Goal: Use online tool/utility: Utilize a website feature to perform a specific function

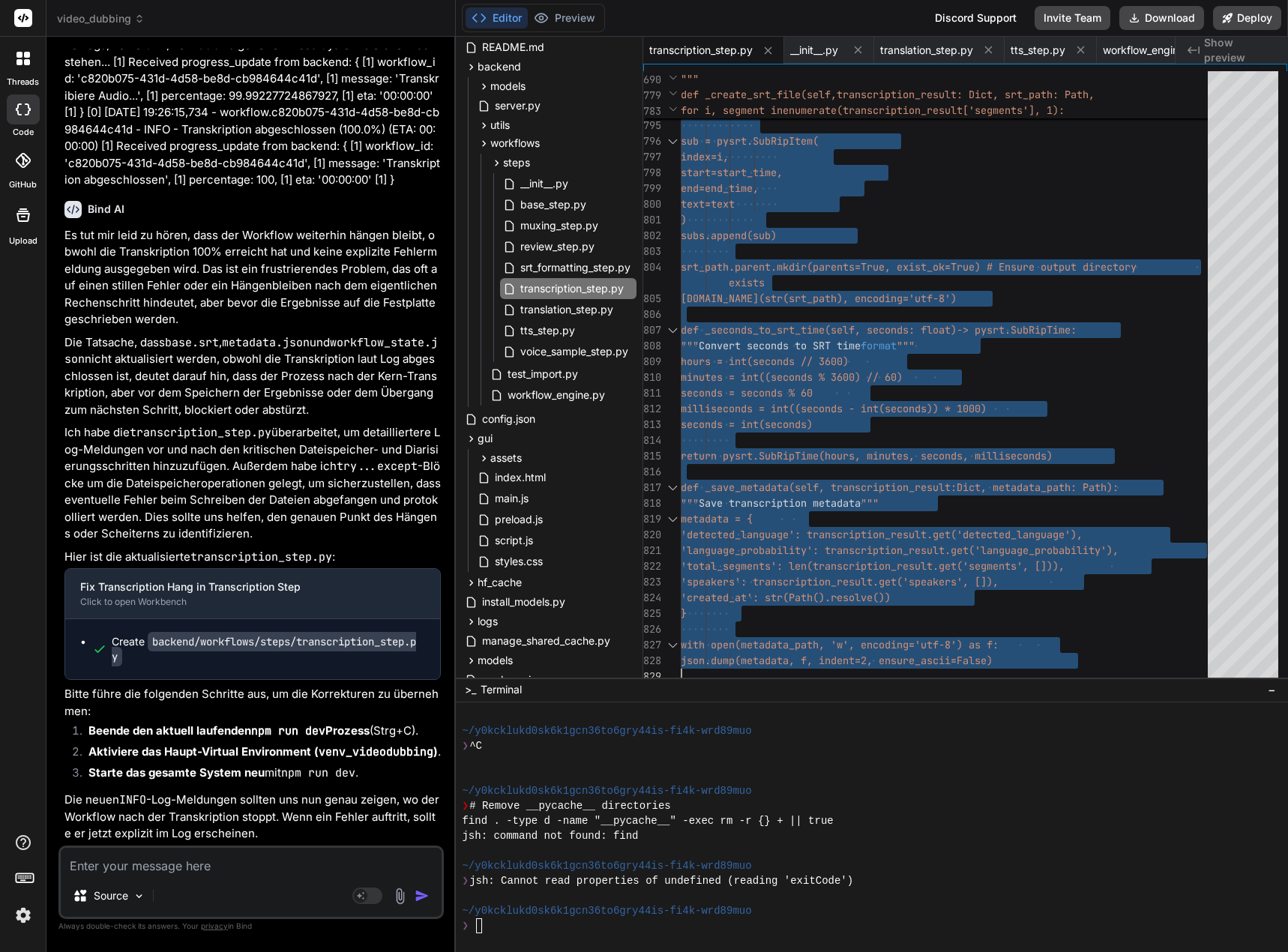
scroll to position [6373, 0]
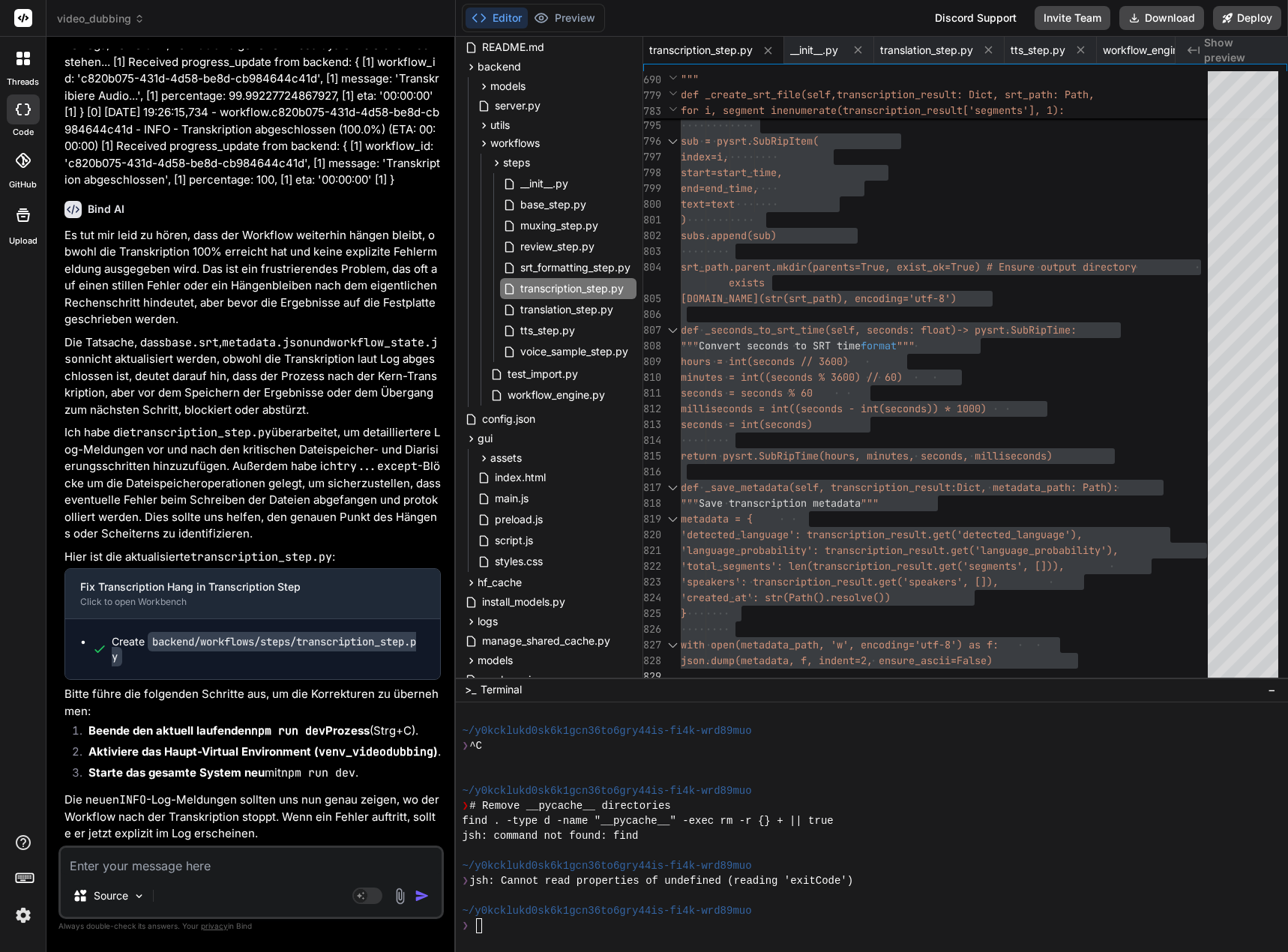
click at [162, 869] on textarea at bounding box center [251, 861] width 381 height 27
click at [120, 865] on textarea at bounding box center [251, 861] width 381 height 27
type textarea "I"
type textarea "x"
type textarea "Im"
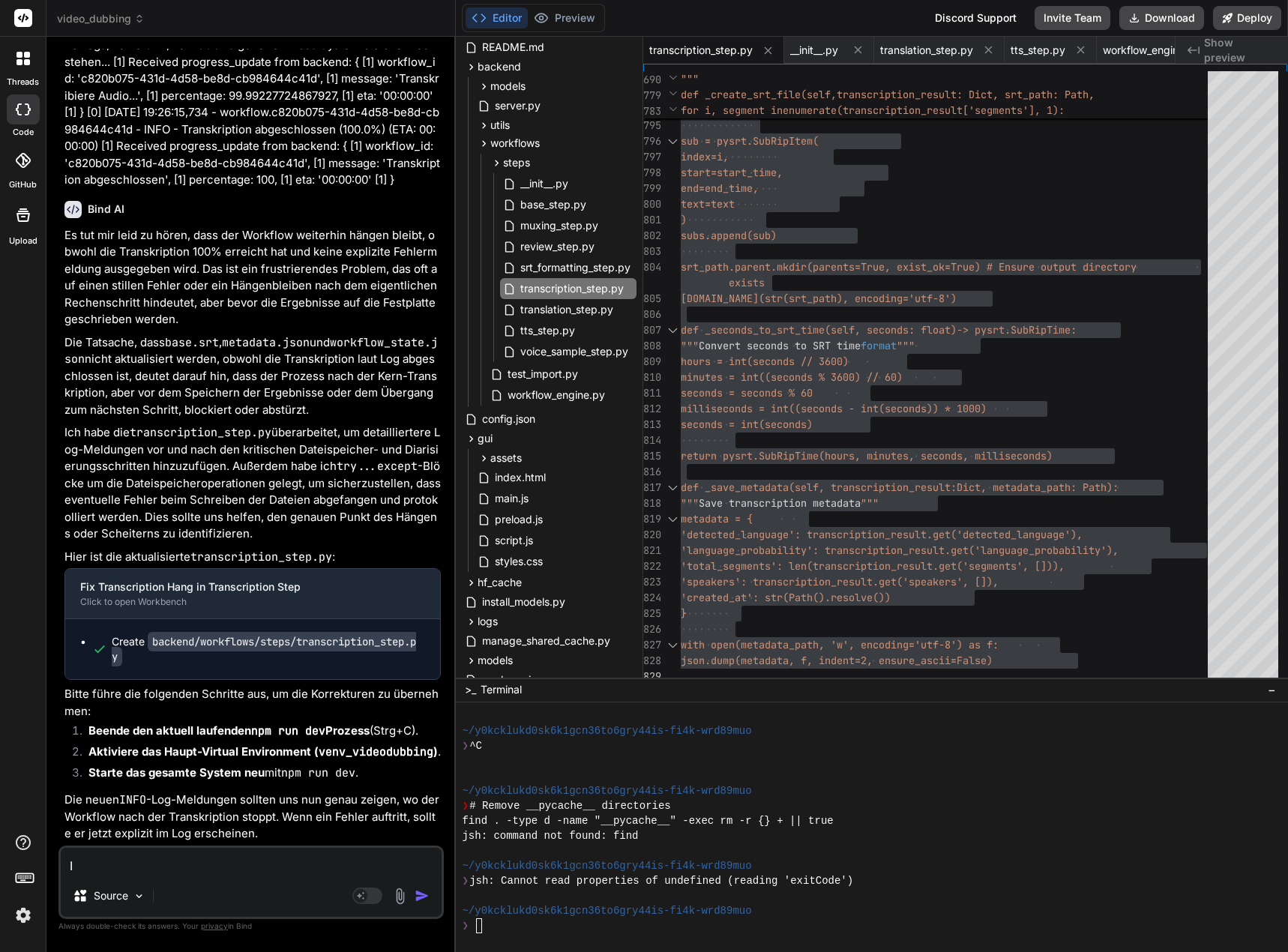
type textarea "x"
type textarea "Imm"
type textarea "x"
type textarea "Imme"
type textarea "x"
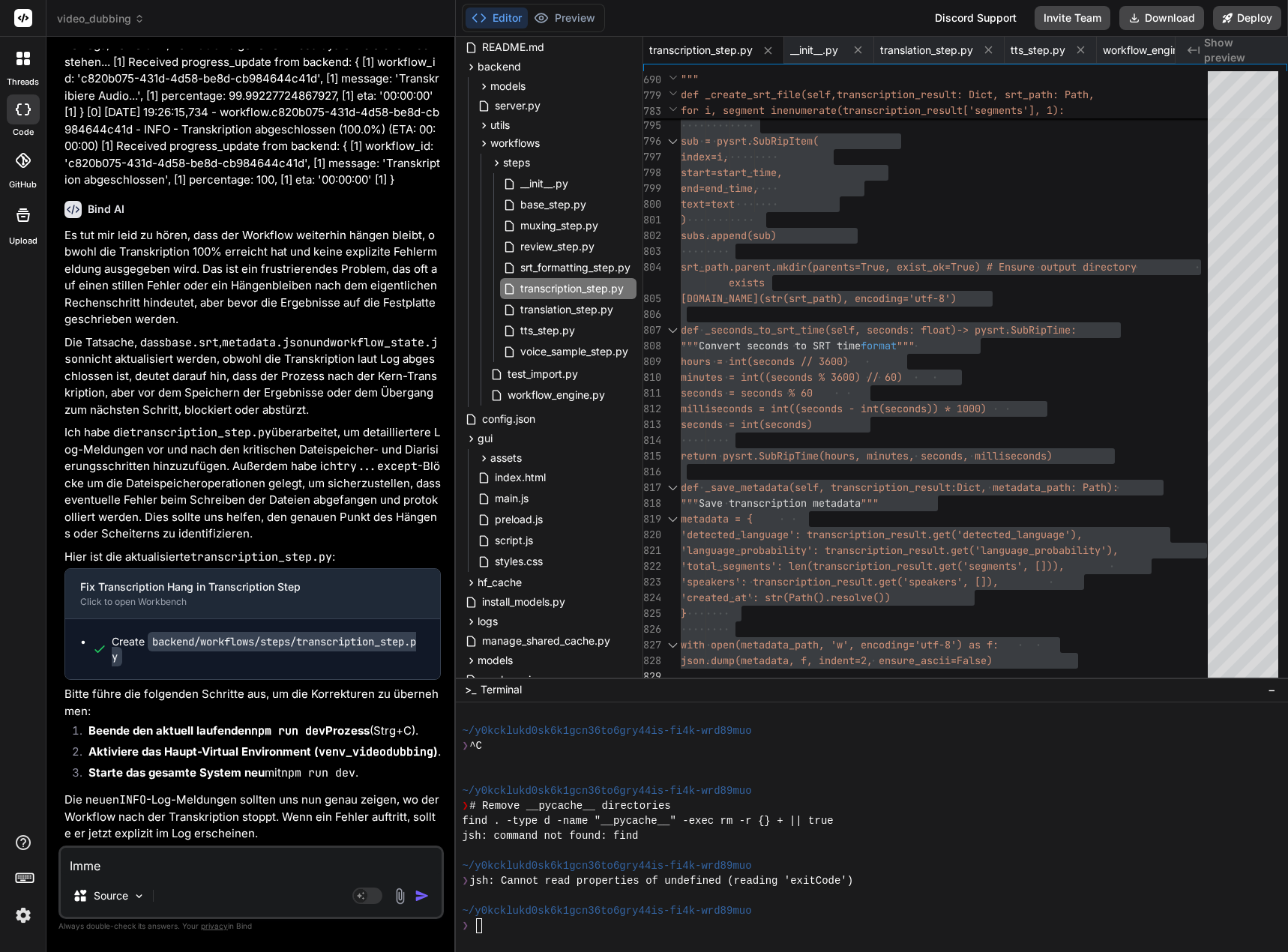
type textarea "Immer"
type textarea "x"
type textarea "Immer"
type textarea "x"
type textarea "Immer n"
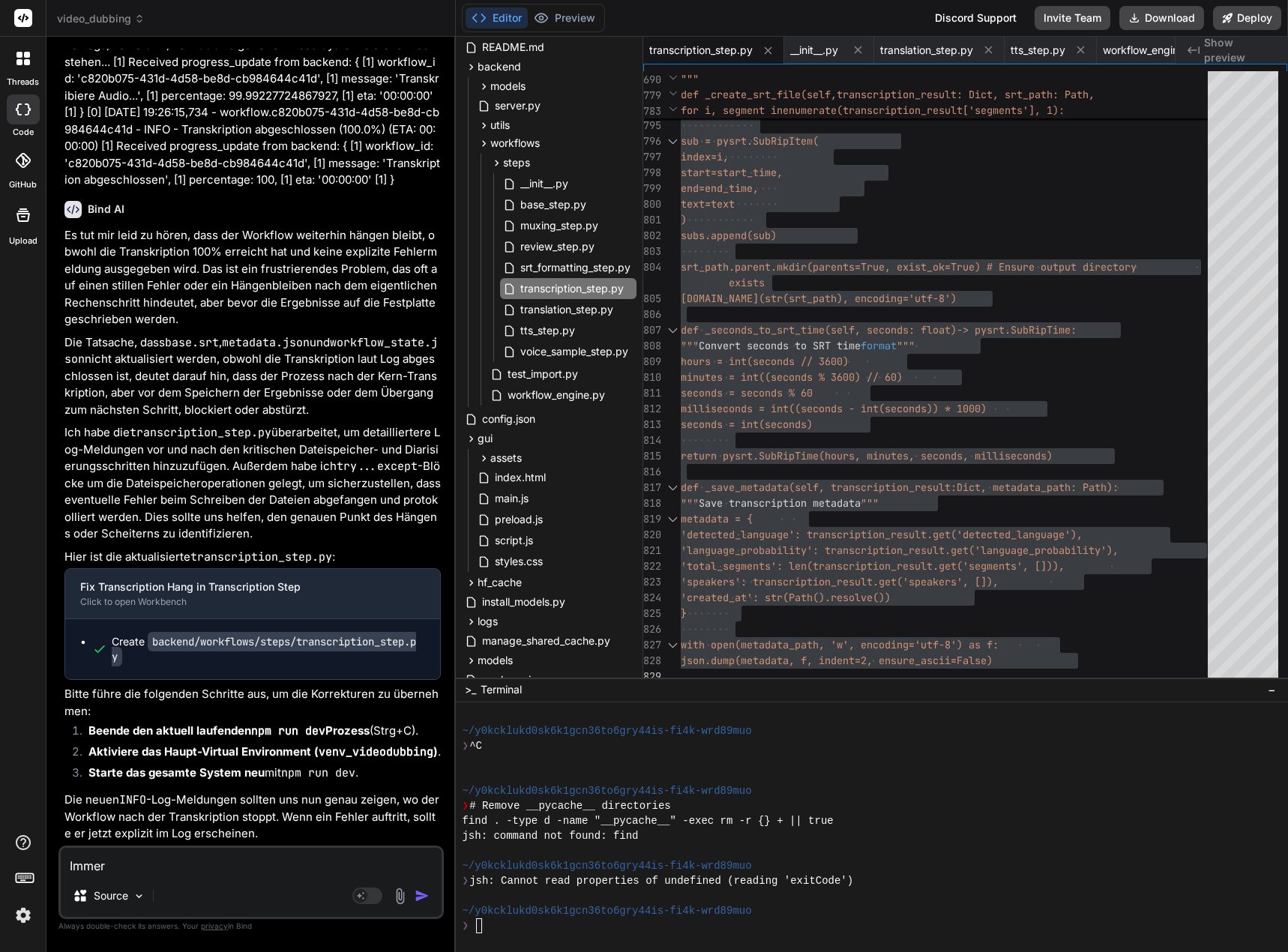
type textarea "x"
type textarea "Immer no"
type textarea "x"
type textarea "Immer noc"
type textarea "x"
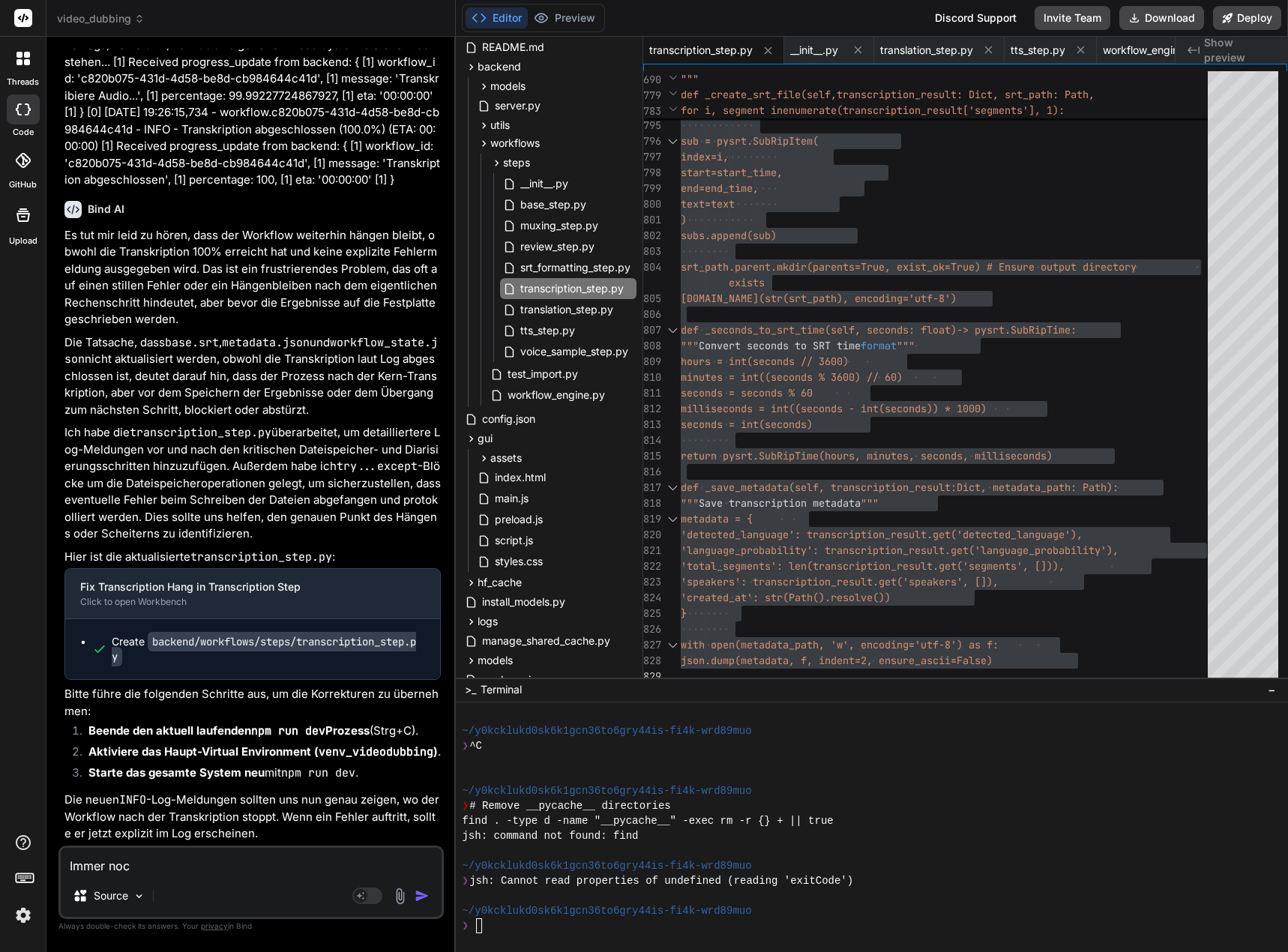
type textarea "Immer noch"
type textarea "x"
type textarea "Immer noch"
type textarea "x"
type textarea "Immer noch d"
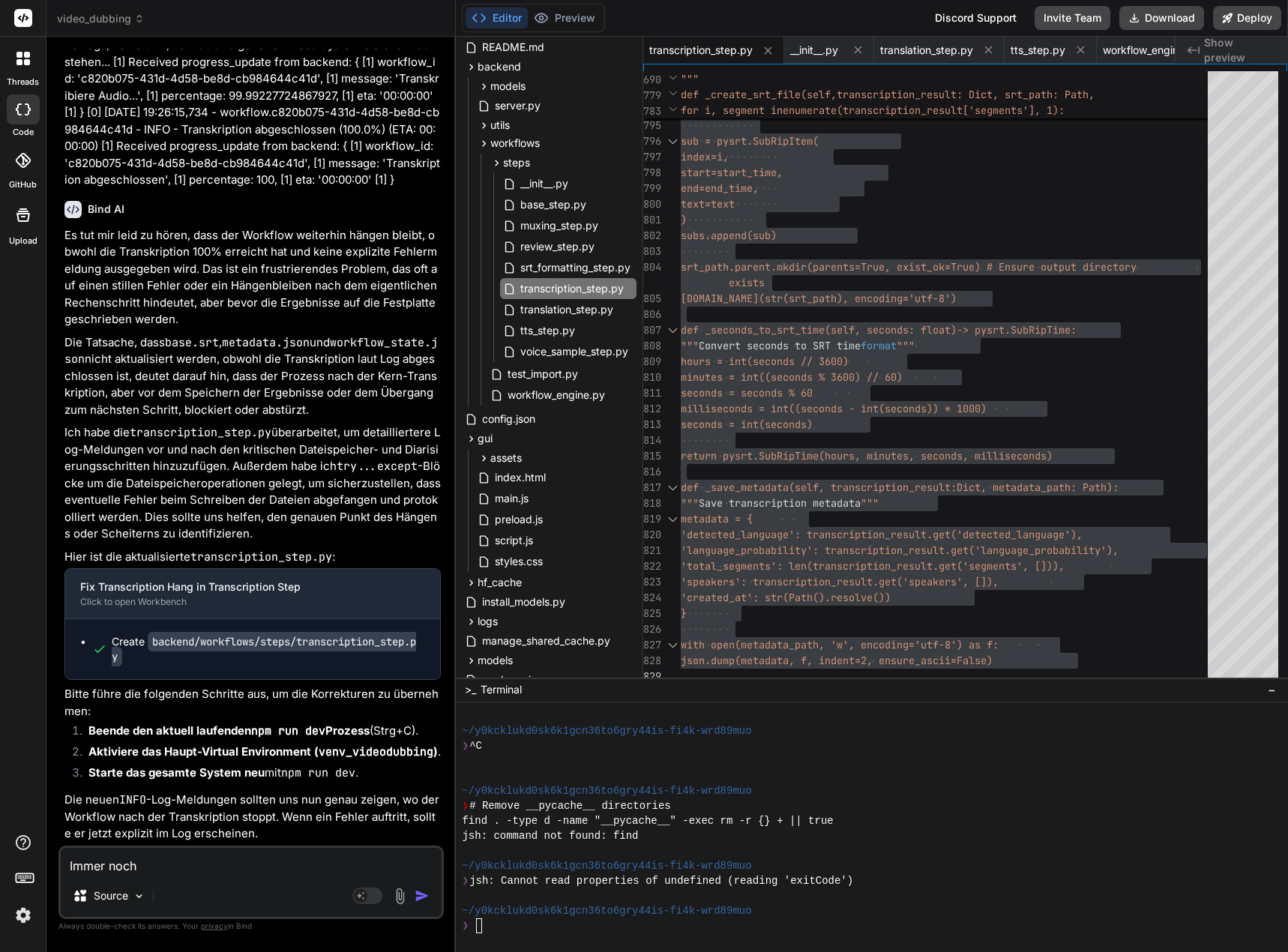
type textarea "x"
type textarea "Immer noch da"
type textarea "x"
type textarea "Immer noch das"
type textarea "x"
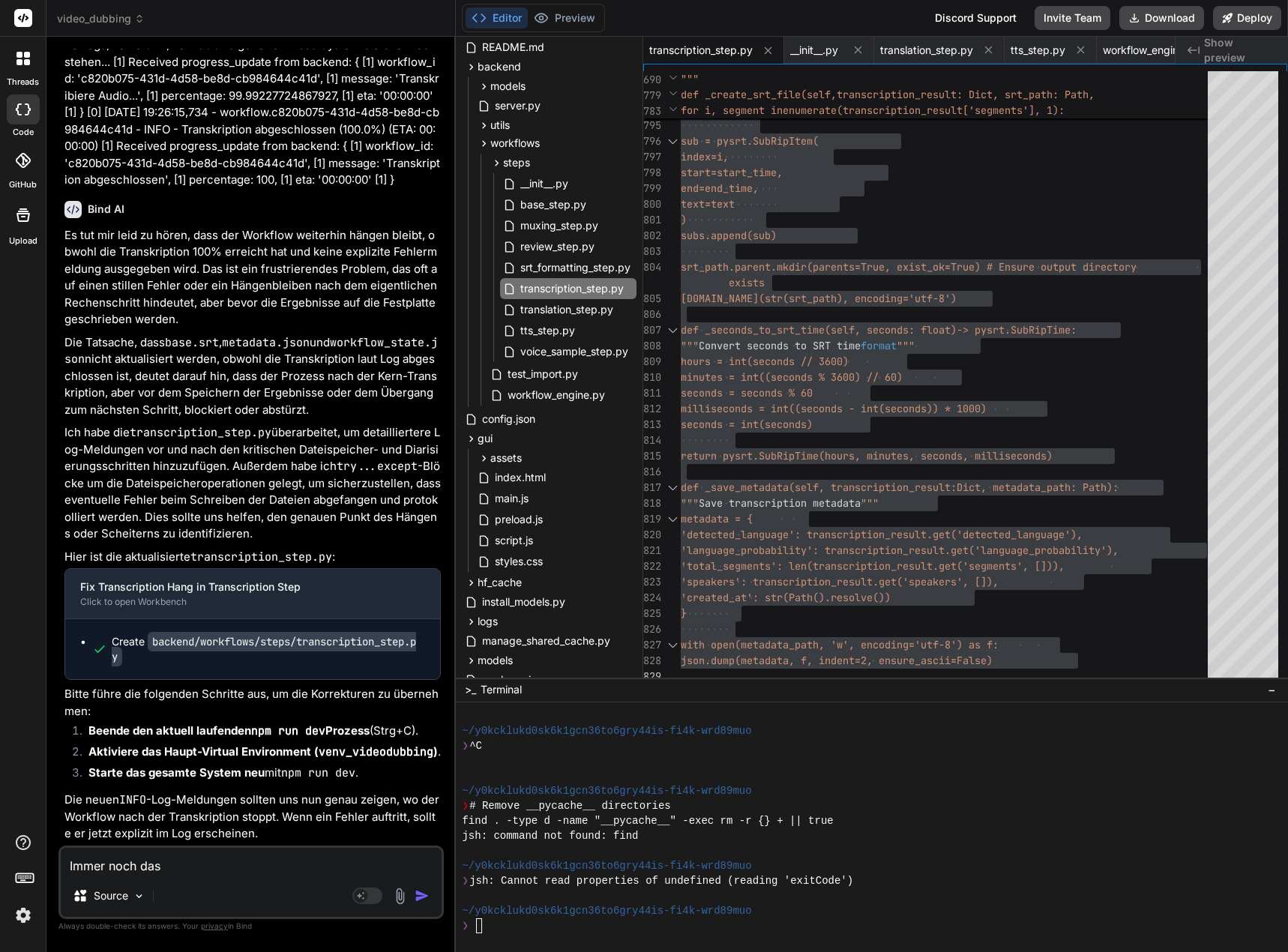
type textarea "Immer noch dass"
type textarea "x"
type textarea "Immer noch dasse"
type textarea "x"
type textarea "Immer noch dassel"
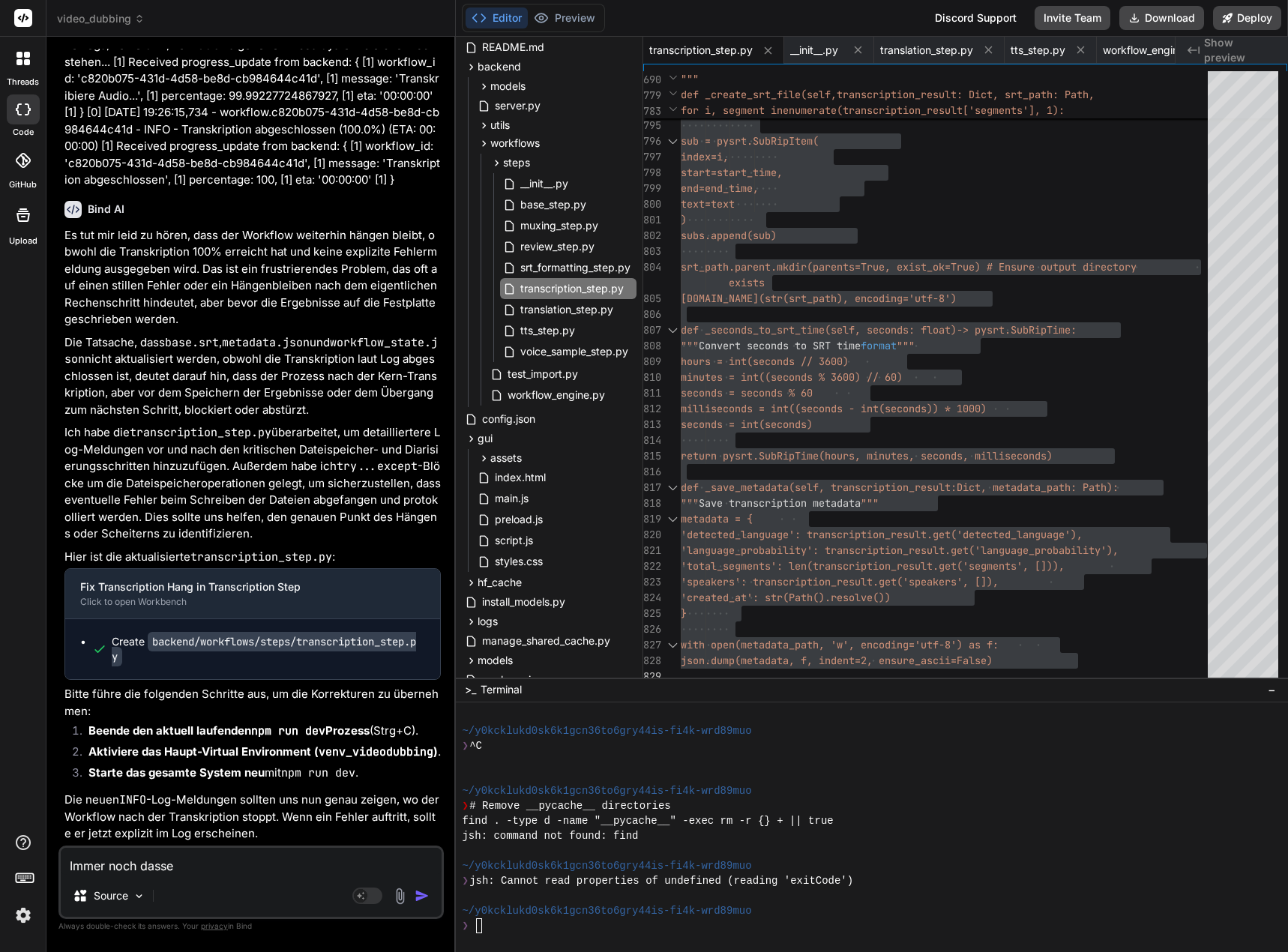
type textarea "x"
type textarea "Immer noch dasselb"
type textarea "x"
type textarea "Immer noch dasselbe"
type textarea "x"
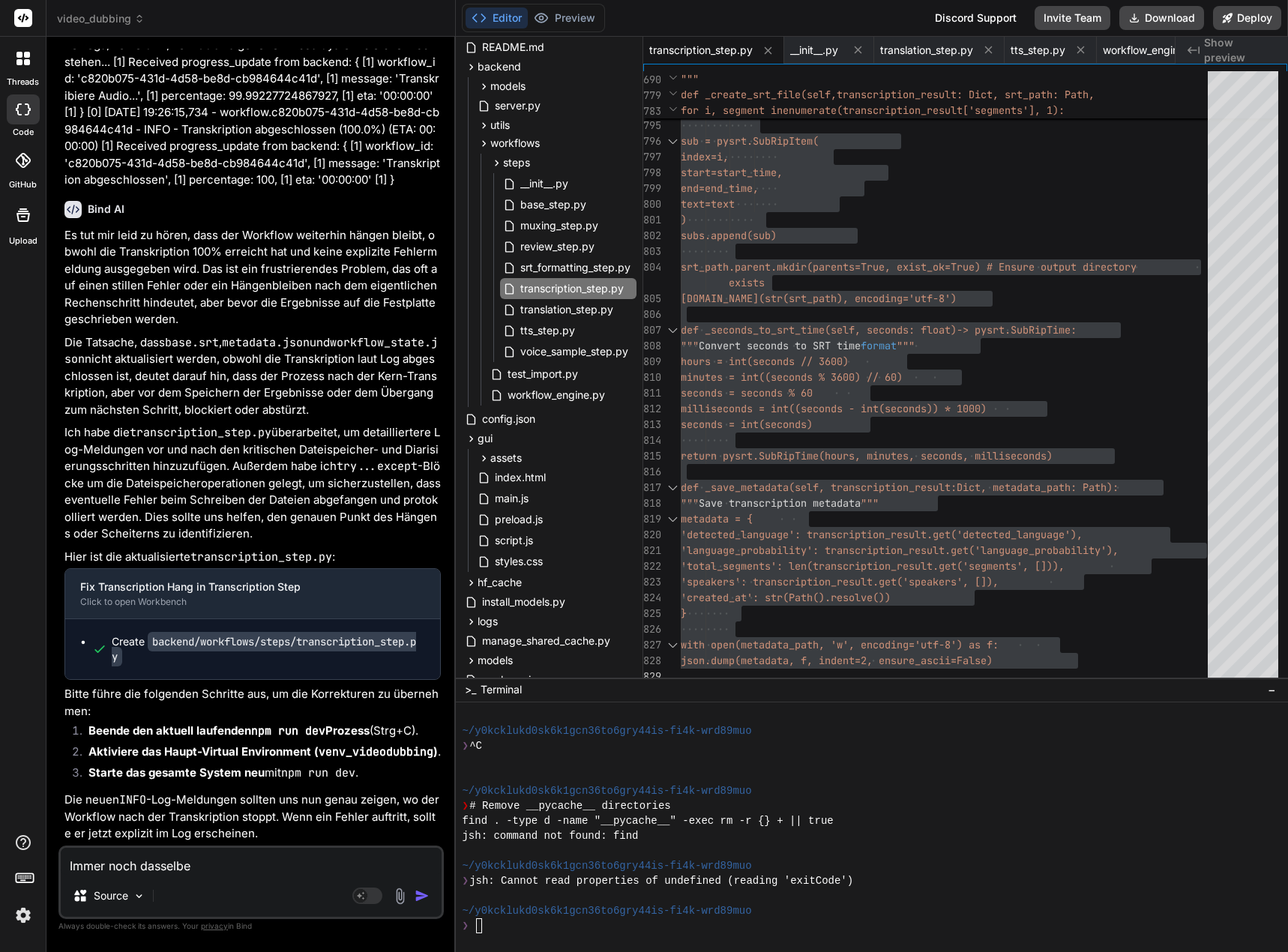
type textarea "Immer noch dasselbe"
type textarea "x"
type textarea "Immer noch dasselbe V"
type textarea "x"
type textarea "Immer noch dasselbe Ve"
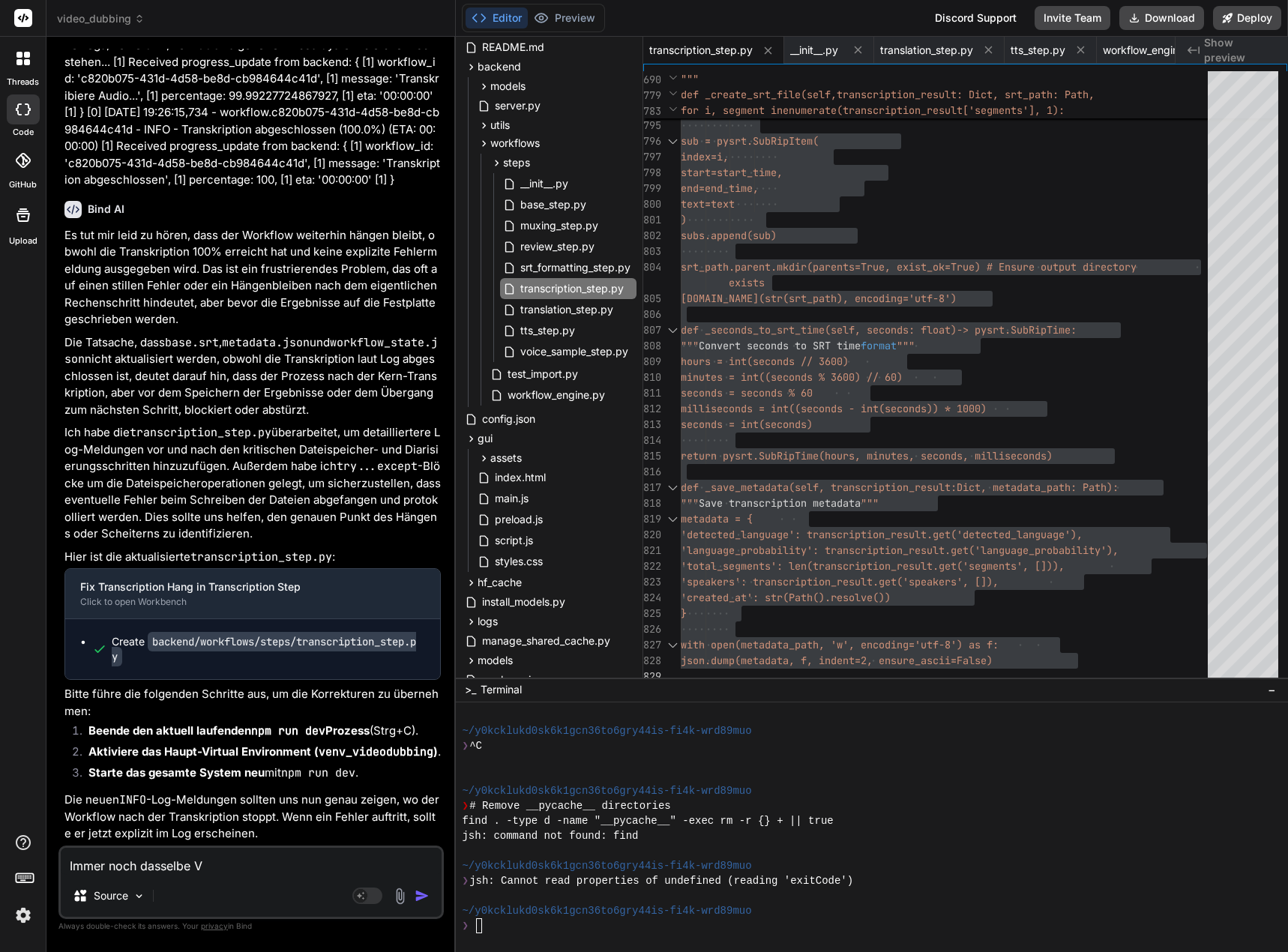
type textarea "x"
drag, startPoint x: 101, startPoint y: 871, endPoint x: 206, endPoint y: 876, distance: 105.1
click at [101, 871] on textarea "Immer noch dasselbe Ve" at bounding box center [251, 861] width 381 height 27
click at [228, 863] on textarea "Immer noch dasselbe Ve" at bounding box center [251, 861] width 381 height 27
type textarea "Immer noch dasselbe Ver"
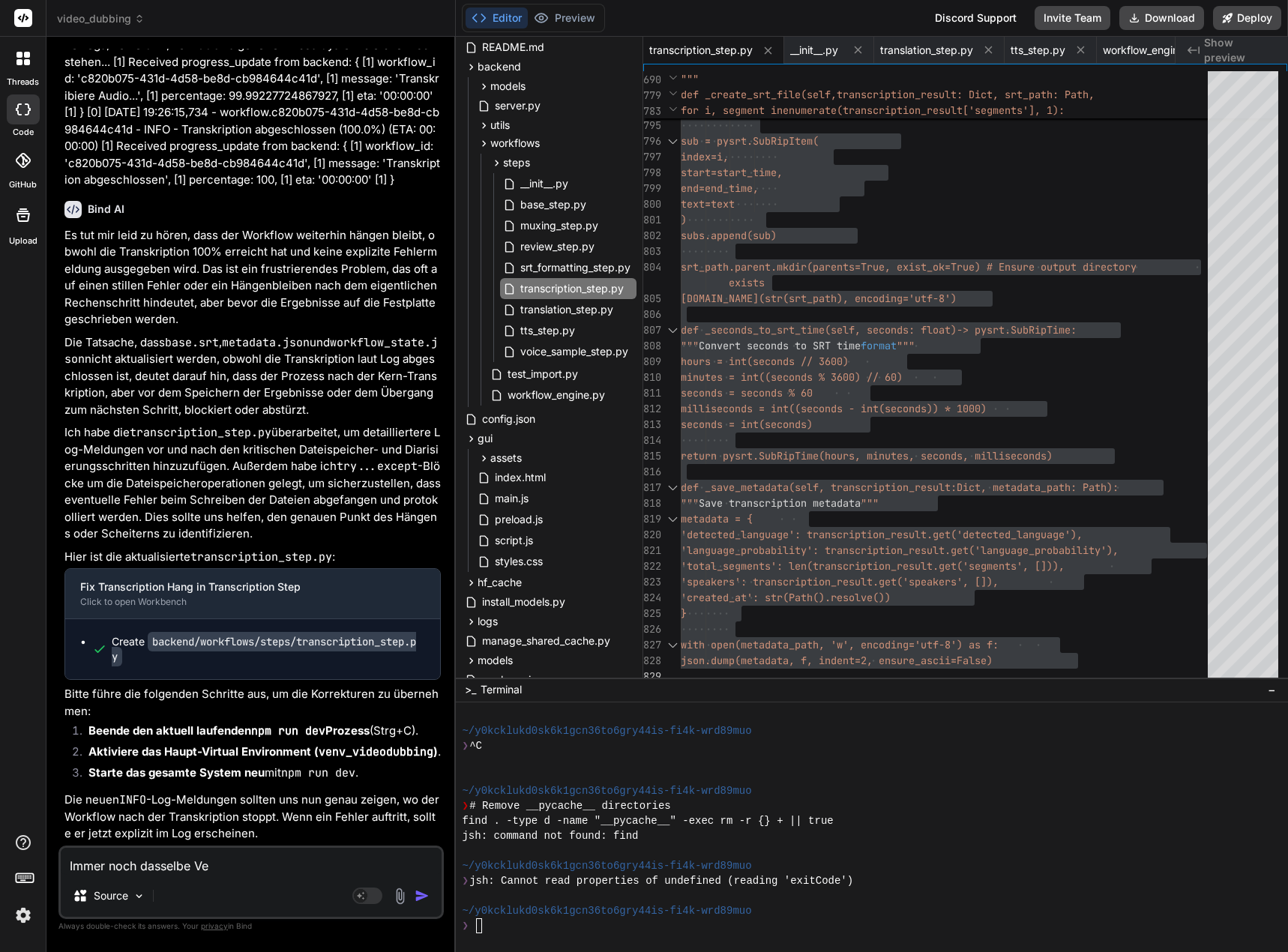
type textarea "x"
type textarea "Immer noch dasselbe Verh"
type textarea "x"
type textarea "Immer noch dasselbe Verha"
type textarea "x"
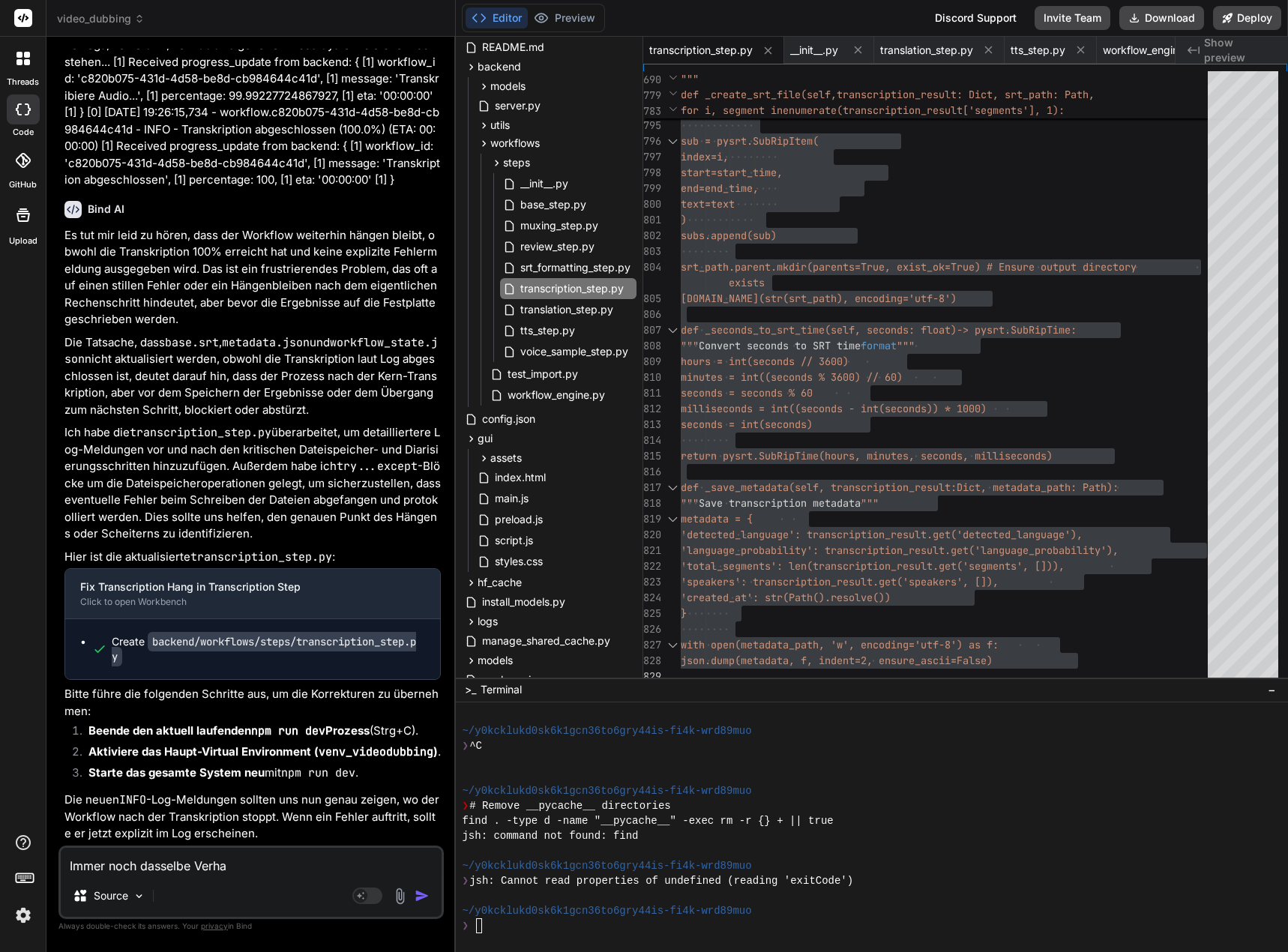
type textarea "Immer noch dasselbe Verhal"
type textarea "x"
type textarea "Immer noch dasselbe Verhalt"
type textarea "x"
type textarea "Immer noch dasselbe Verhalte"
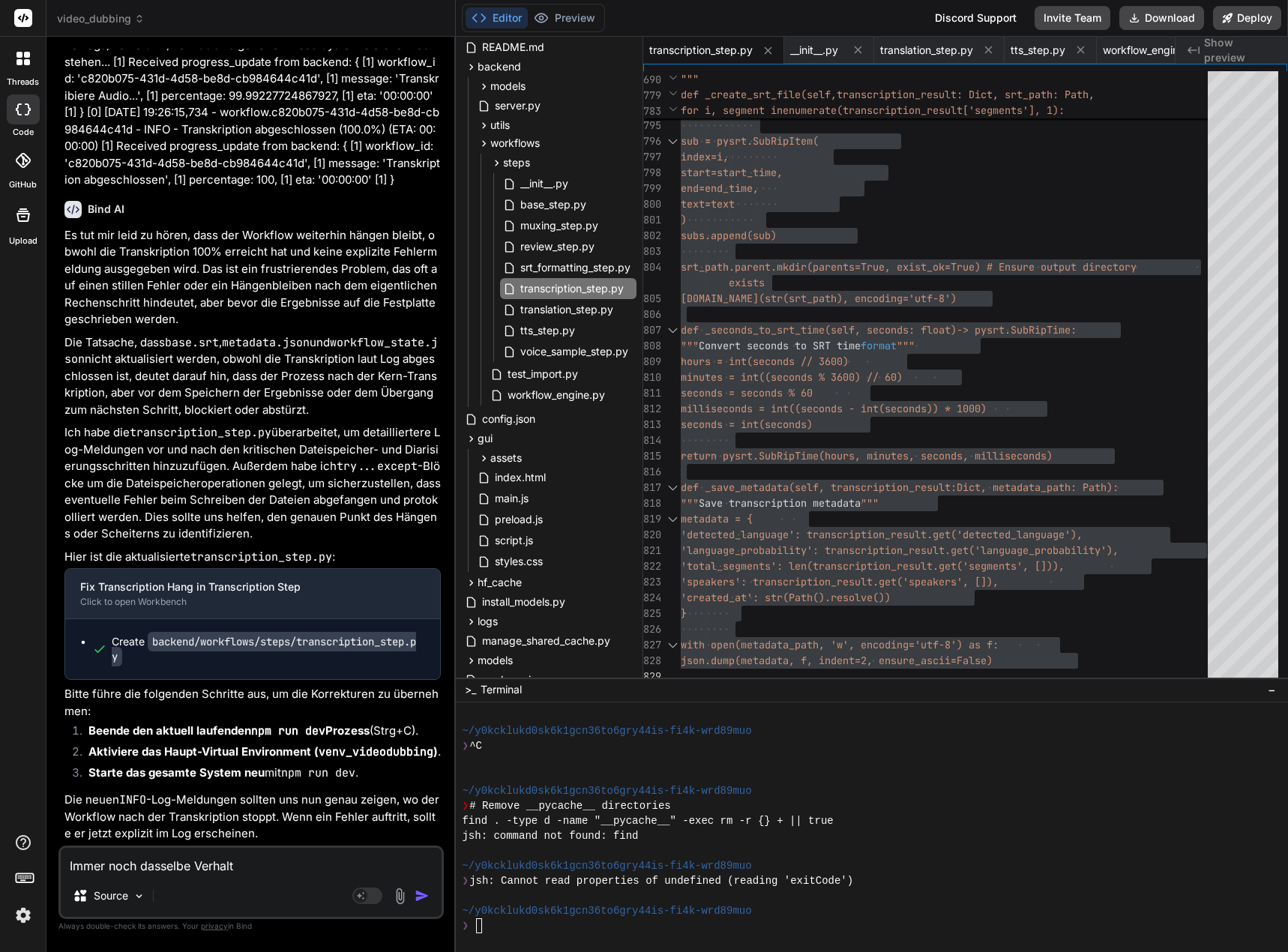
type textarea "x"
type textarea "Immer noch dasselbe Verhalten"
type textarea "x"
type textarea "Immer noch dasselbe Verhalten."
type textarea "x"
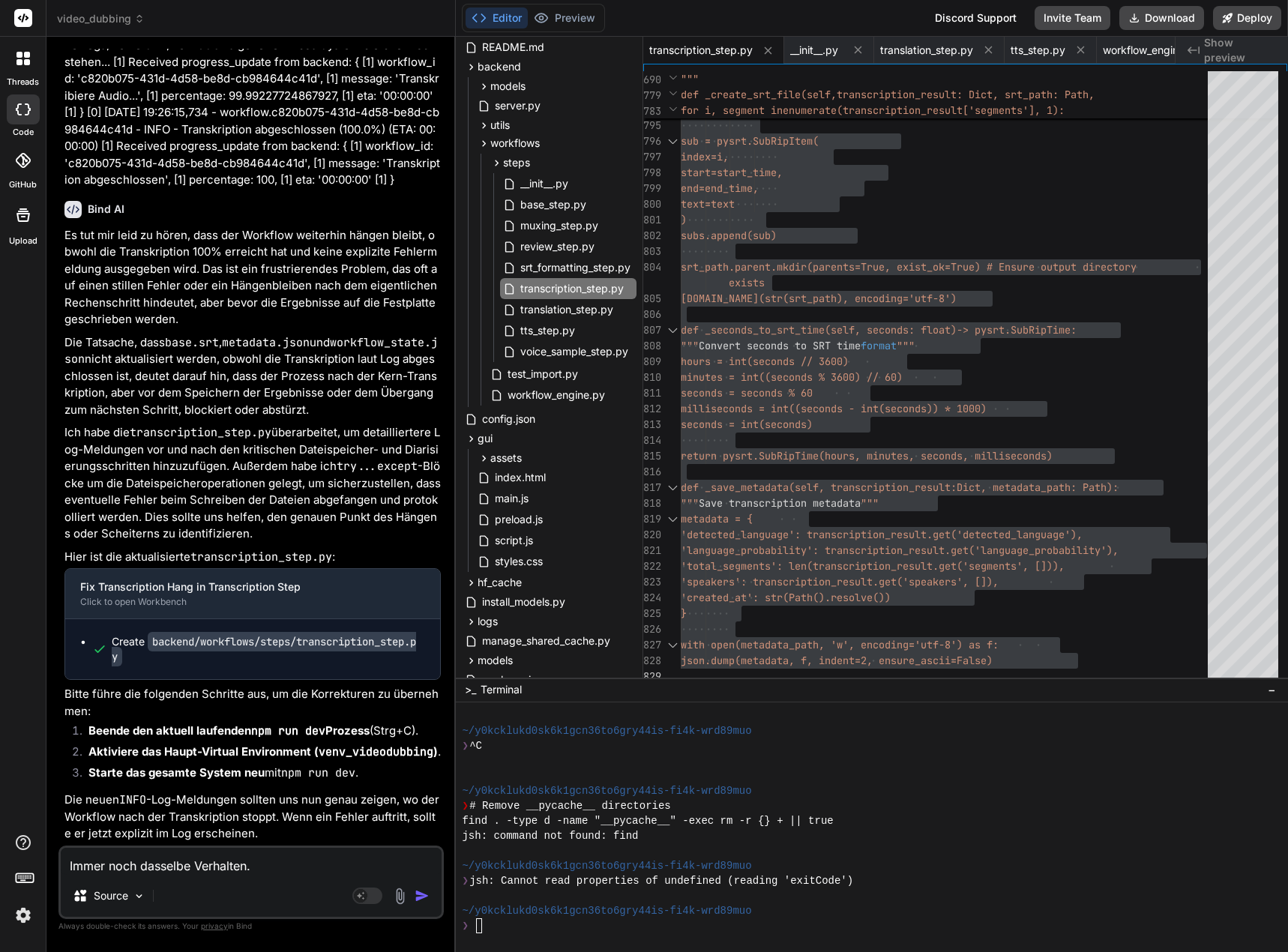
type textarea "Immer noch dasselbe Verhalten."
type textarea "x"
type textarea "Immer noch dasselbe Verhalten. D"
type textarea "x"
type textarea "Immer noch dasselbe Verhalten. Di"
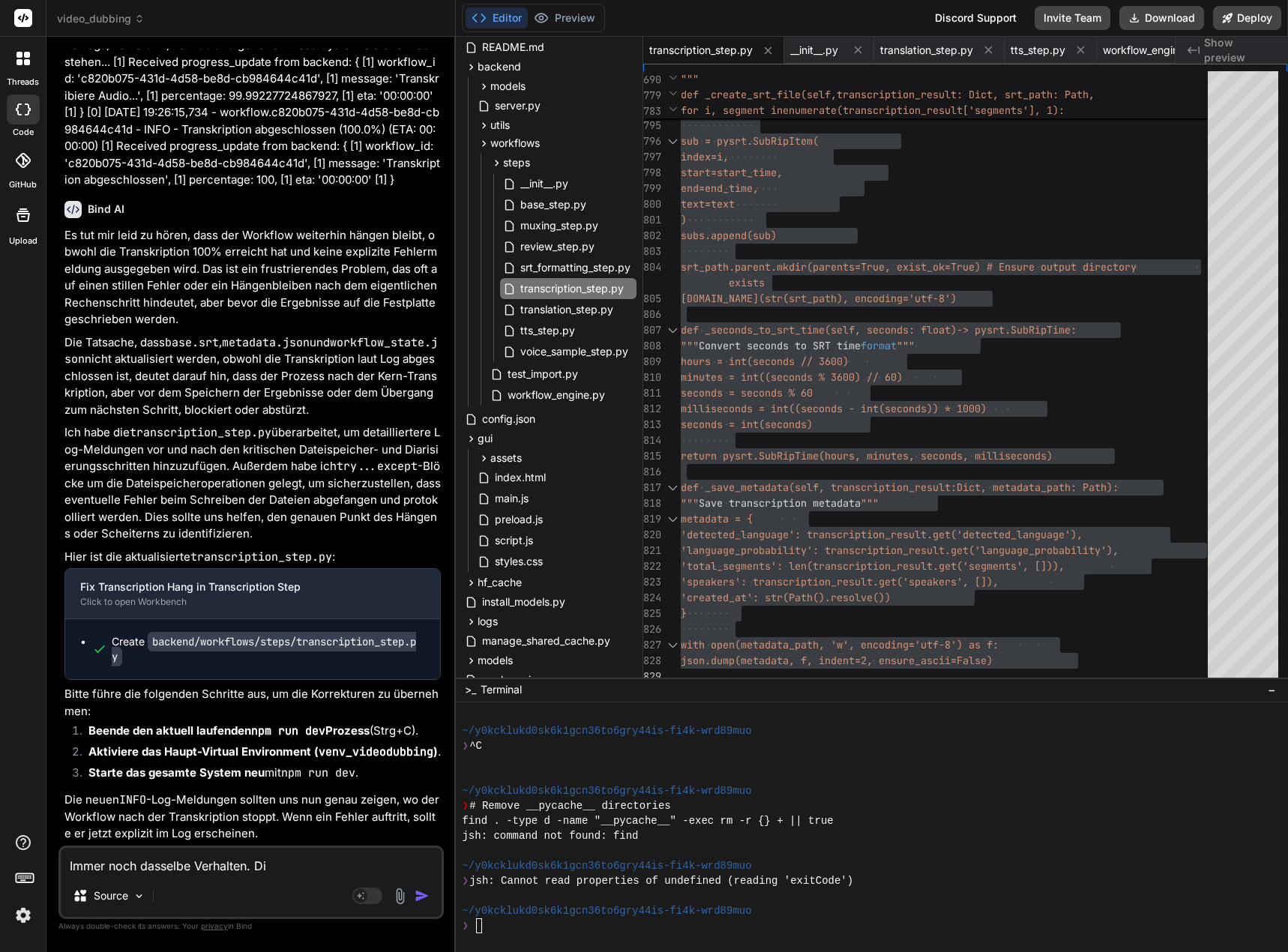
type textarea "x"
type textarea "Immer noch dasselbe Verhalten. Die"
type textarea "x"
type textarea "Immer noch dasselbe Verhalten. Die"
type textarea "x"
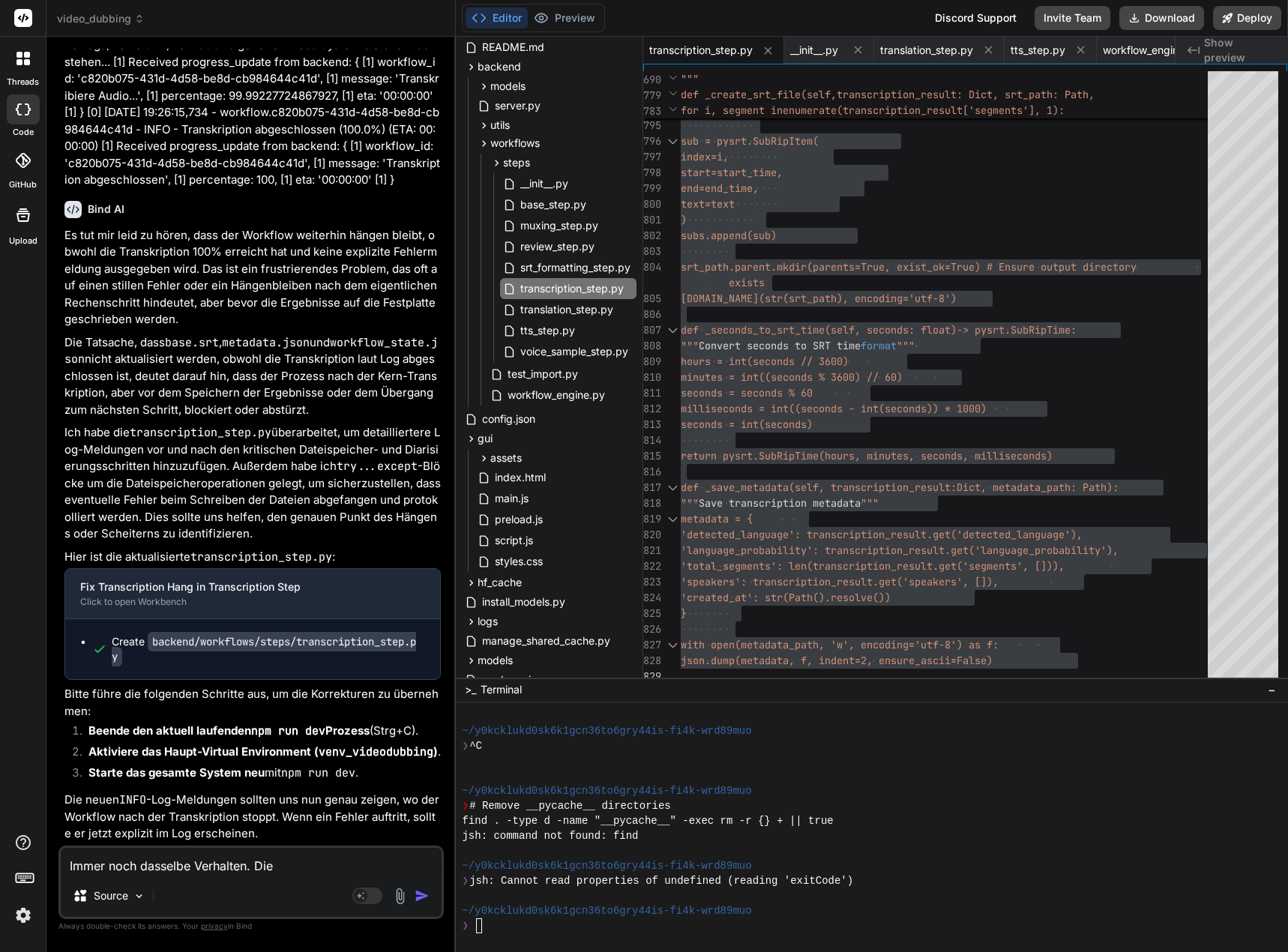
type textarea "Immer noch dasselbe Verhalten. Die T"
type textarea "x"
type textarea "Immer noch dasselbe Verhalten. Die Tr"
type textarea "x"
type textarea "Immer noch dasselbe Verhalten. Die Tra"
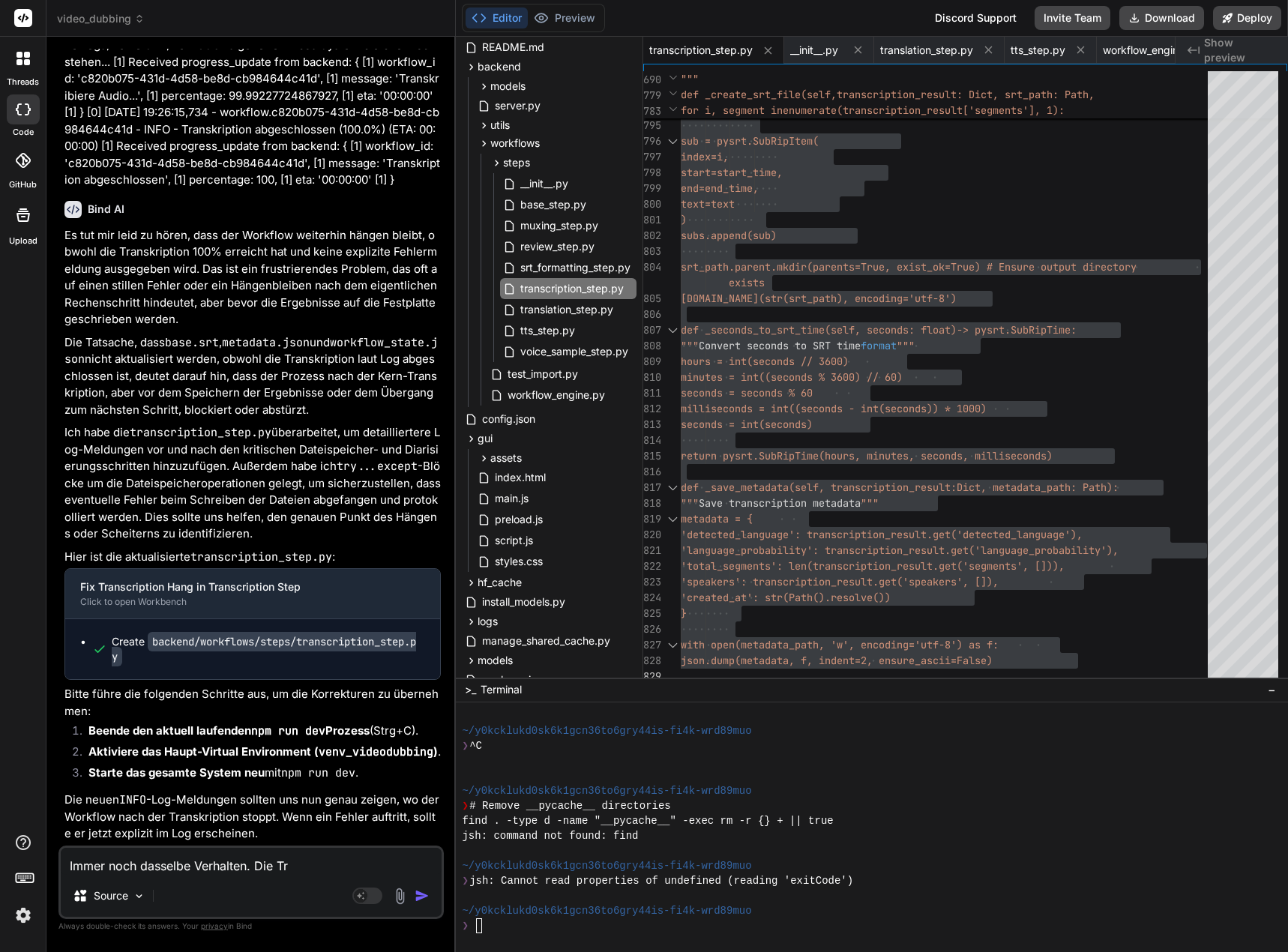
type textarea "x"
type textarea "Immer noch dasselbe Verhalten. Die Tran"
type textarea "x"
type textarea "Immer noch dasselbe Verhalten. Die Trans"
type textarea "x"
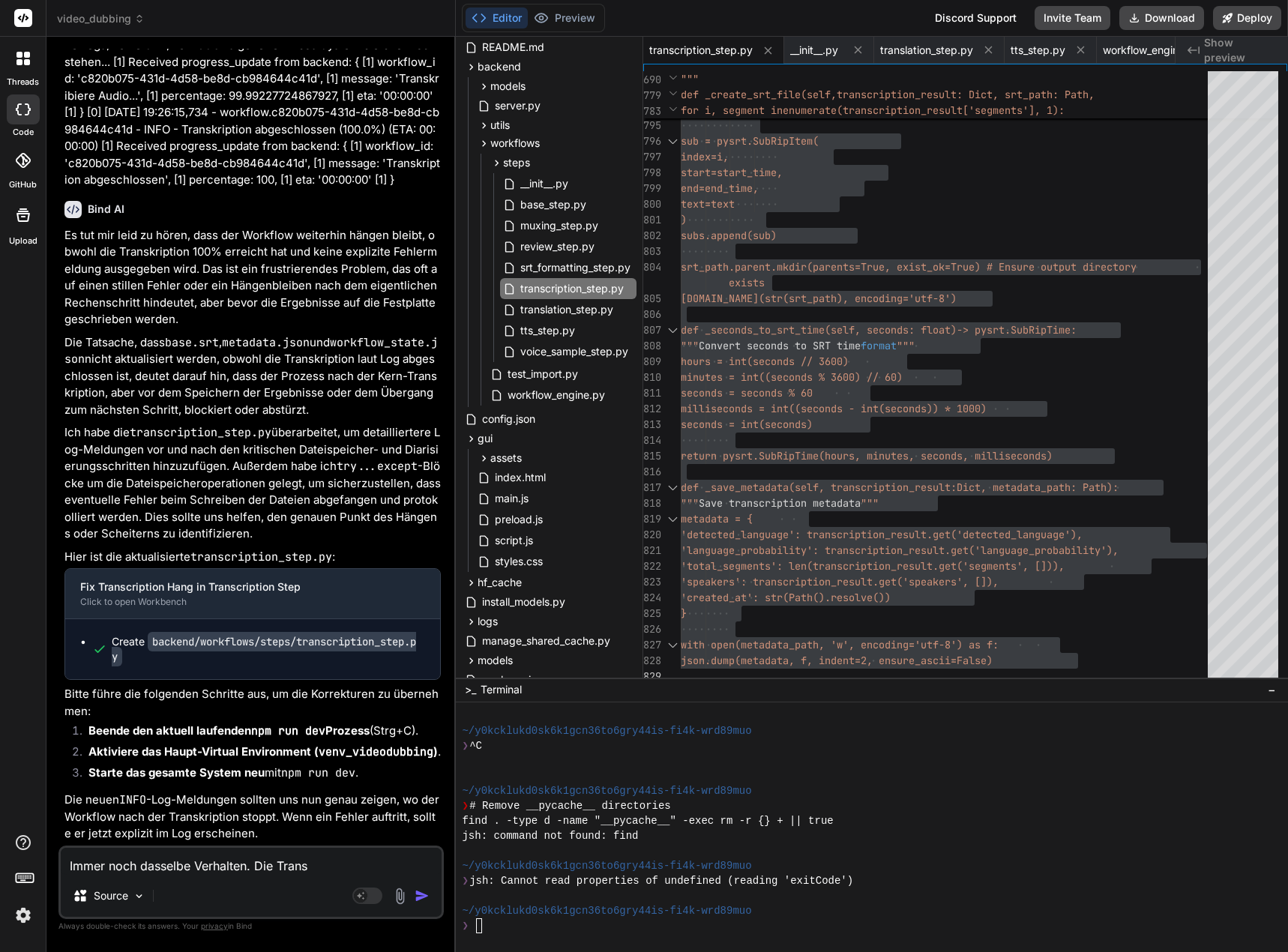
type textarea "Immer noch dasselbe Verhalten. Die Transk"
type textarea "x"
type textarea "Immer noch dasselbe Verhalten. Die Transkr"
type textarea "x"
type textarea "Immer noch dasselbe Verhalten. Die Transkri"
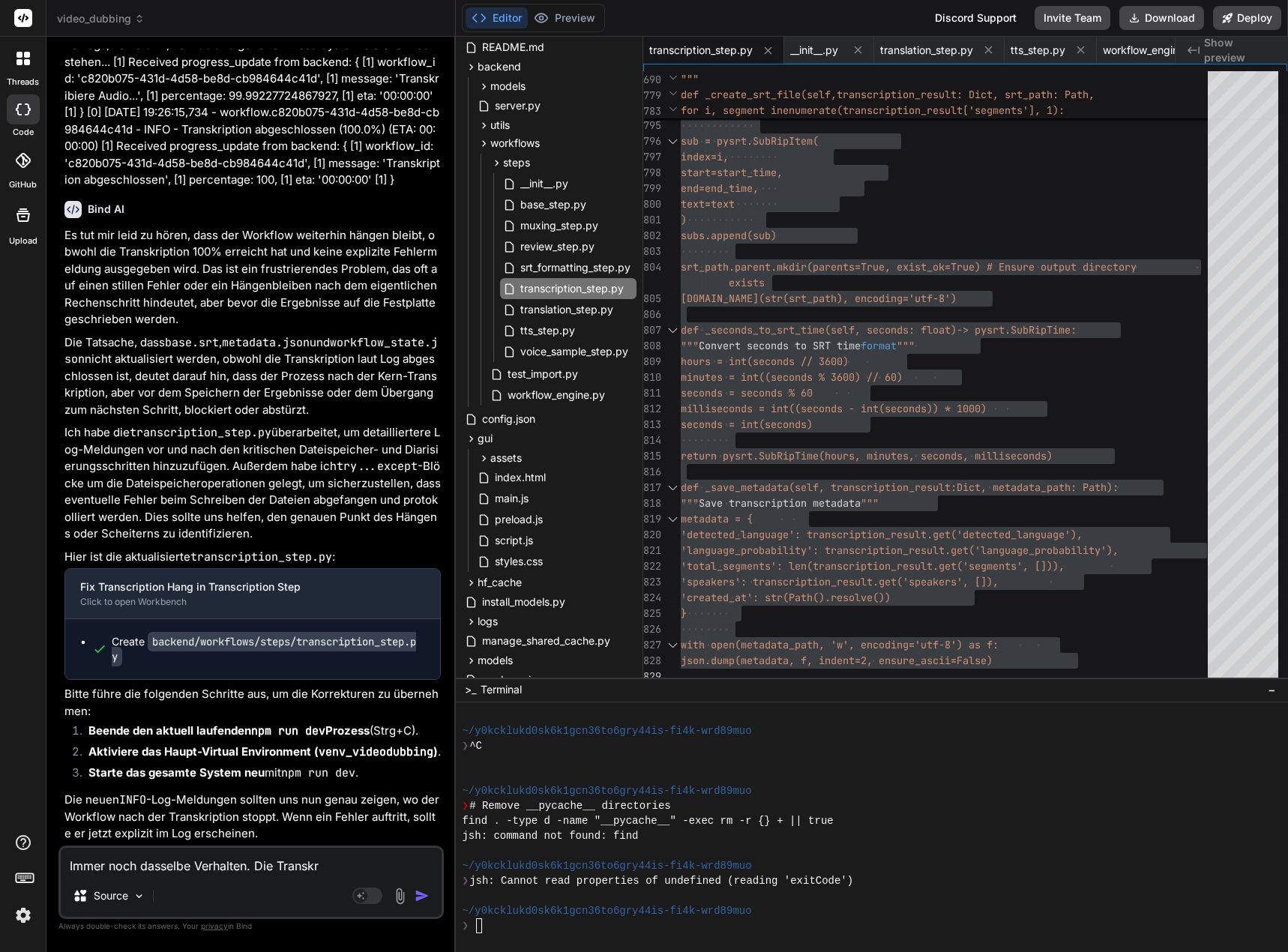
type textarea "x"
type textarea "Immer noch dasselbe Verhalten. Die Transkrip"
type textarea "x"
type textarea "Immer noch dasselbe Verhalten. Die Transkript"
type textarea "x"
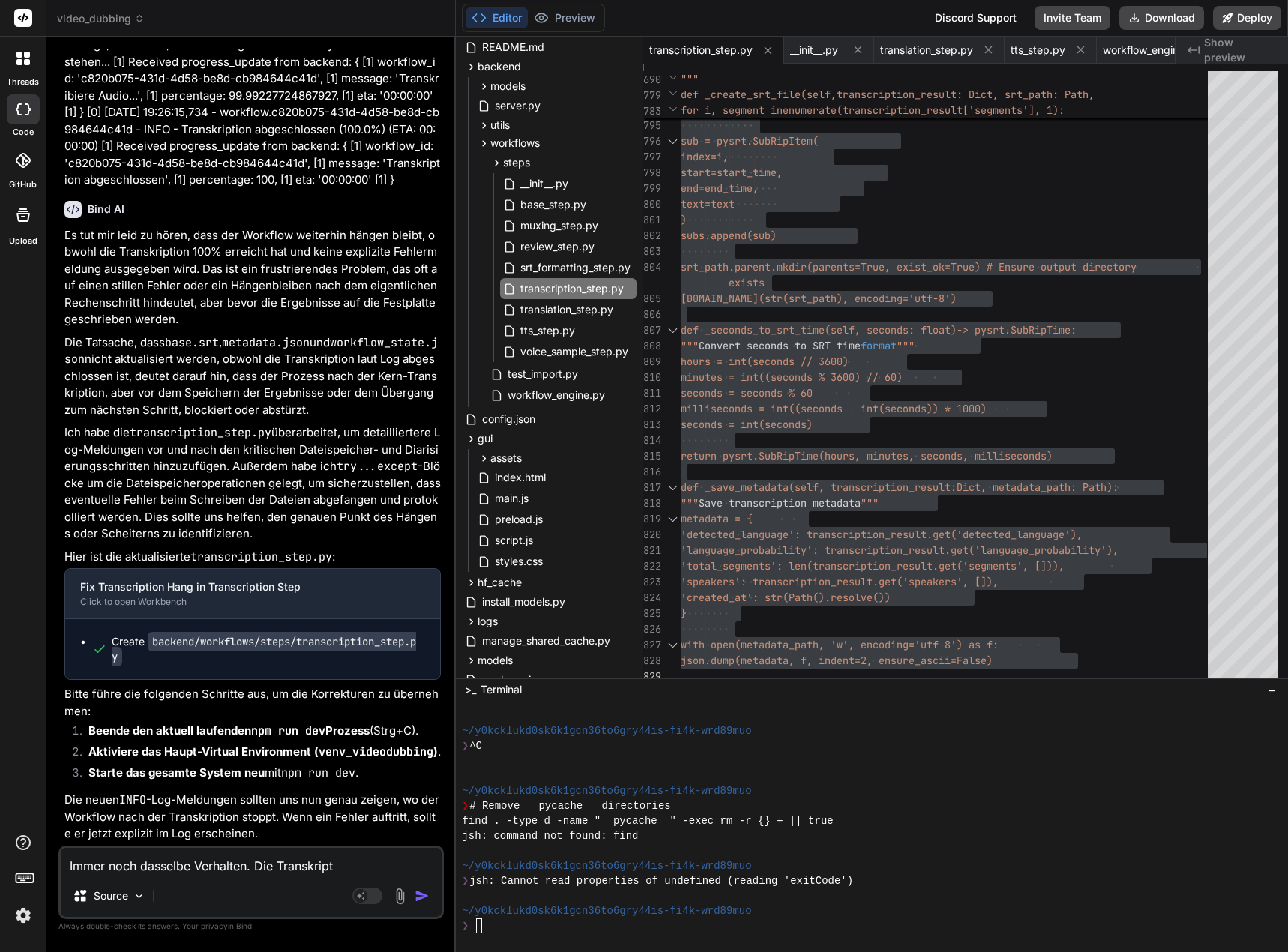
type textarea "Immer noch dasselbe Verhalten. Die Transkripti"
type textarea "x"
type textarea "Immer noch dasselbe Verhalten. Die Transkriptio"
type textarea "x"
type textarea "Immer noch dasselbe Verhalten. Die Transkription"
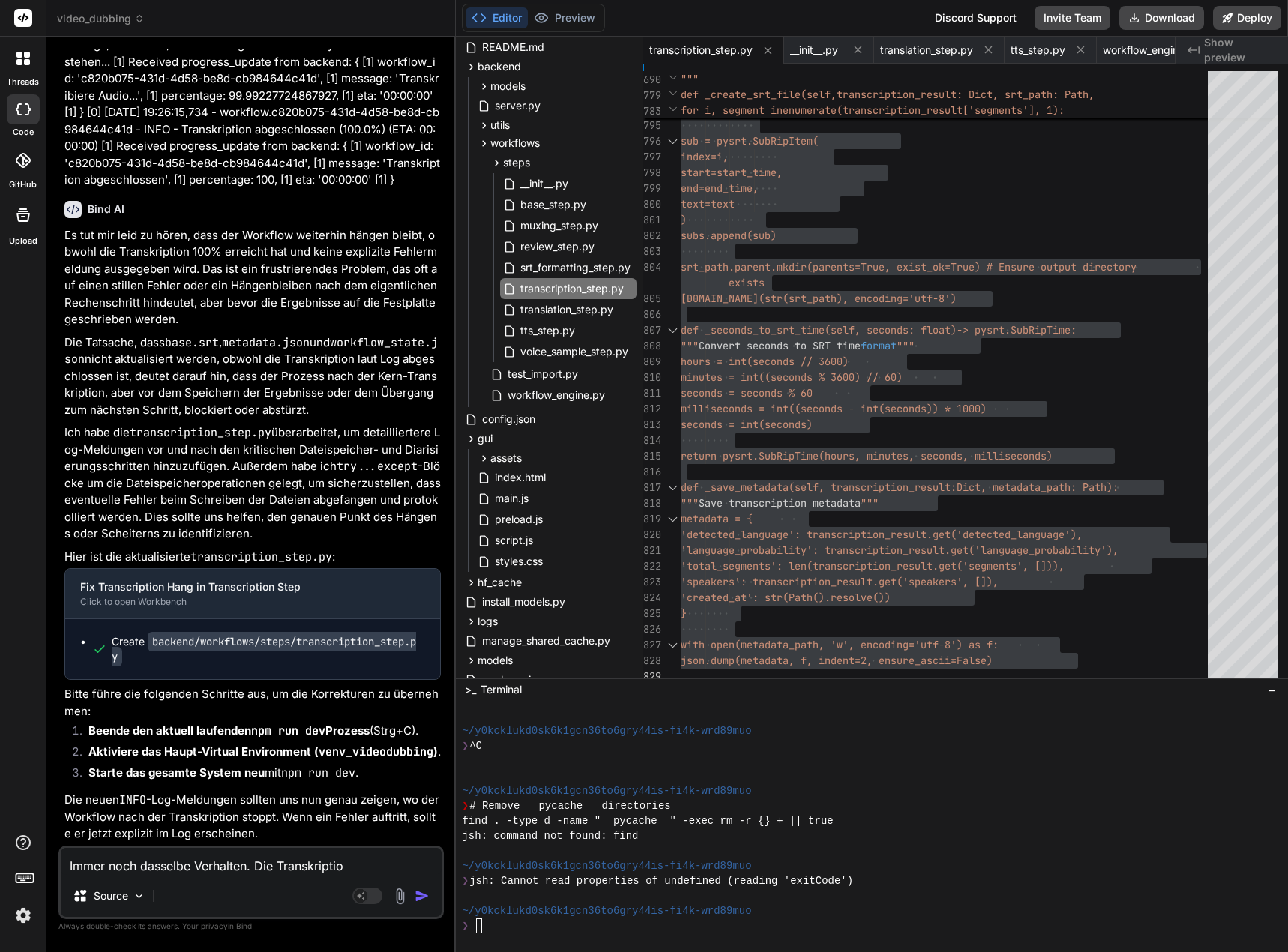
type textarea "x"
type textarea "Immer noch dasselbe Verhalten. Die Transkription"
type textarea "x"
type textarea "Immer noch dasselbe Verhalten. Die Transkription w"
type textarea "x"
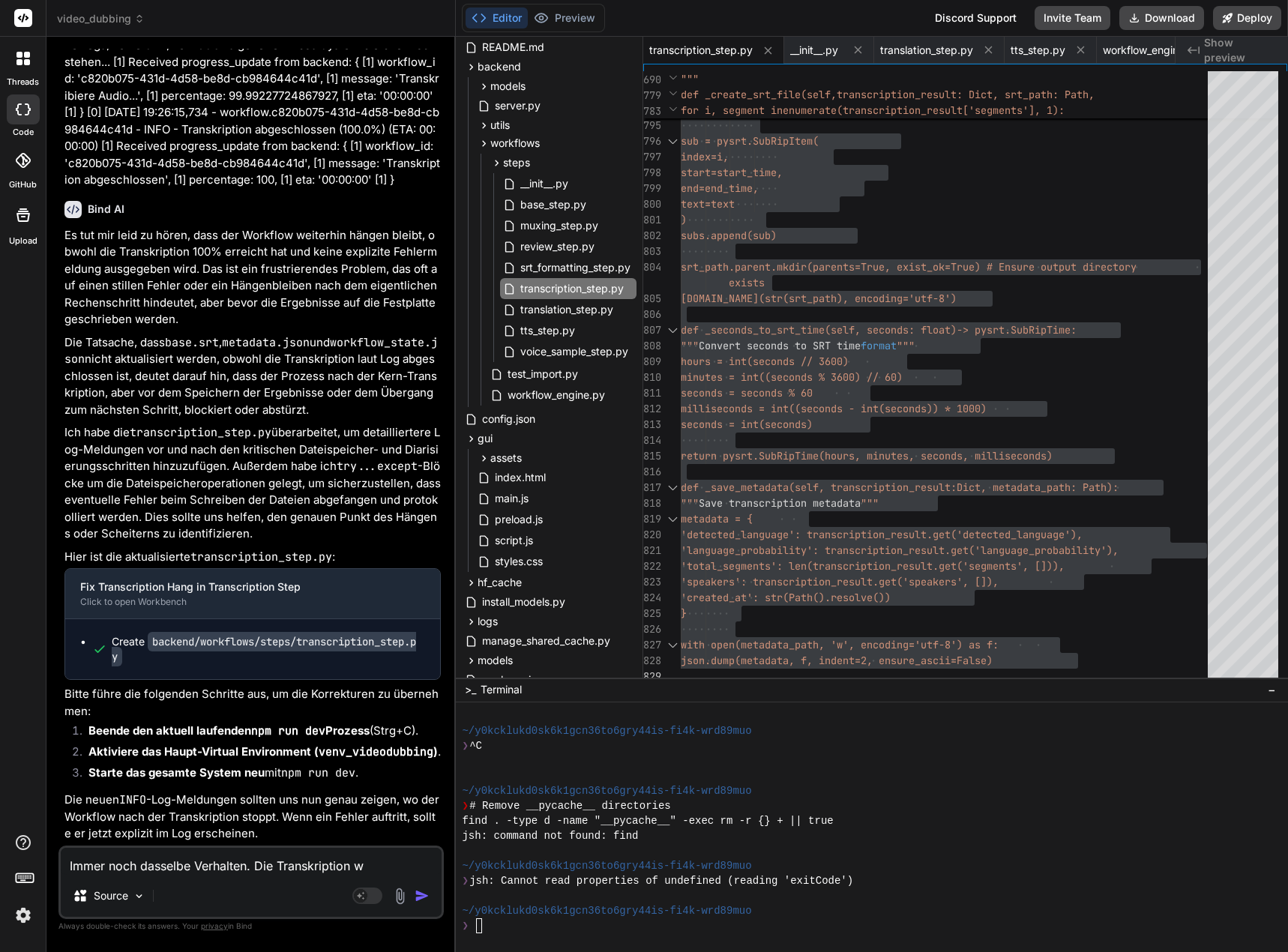
type textarea "Immer noch dasselbe Verhalten. Die Transkription wi"
type textarea "x"
type textarea "Immer noch dasselbe Verhalten. Die Transkription wir"
type textarea "x"
type textarea "Immer noch dasselbe Verhalten. Die Transkription wi"
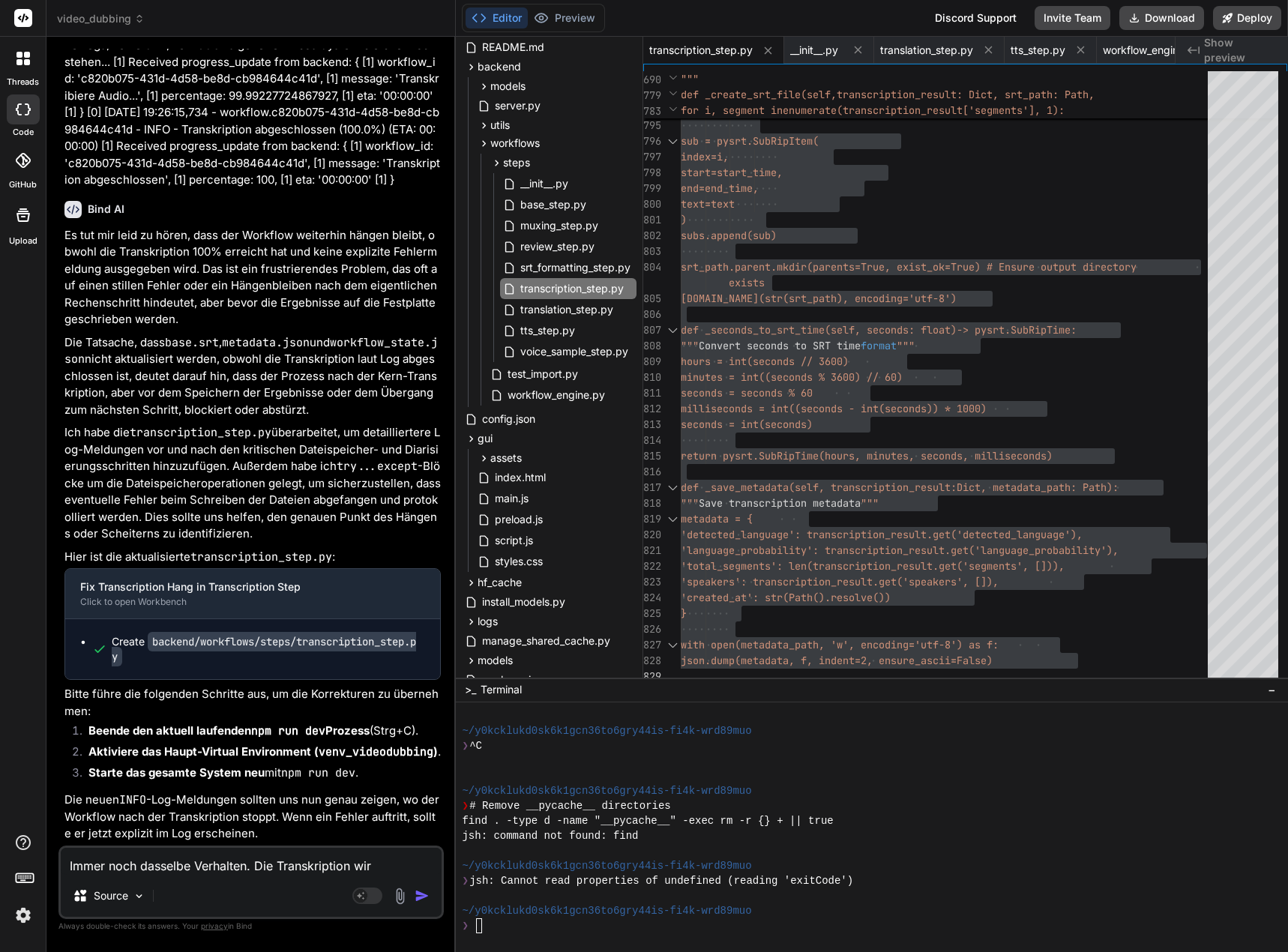
type textarea "x"
type textarea "Immer noch dasselbe Verhalten. Die Transkription w"
type textarea "x"
type textarea "Immer noch dasselbe Verhalten. Die Transkription"
type textarea "x"
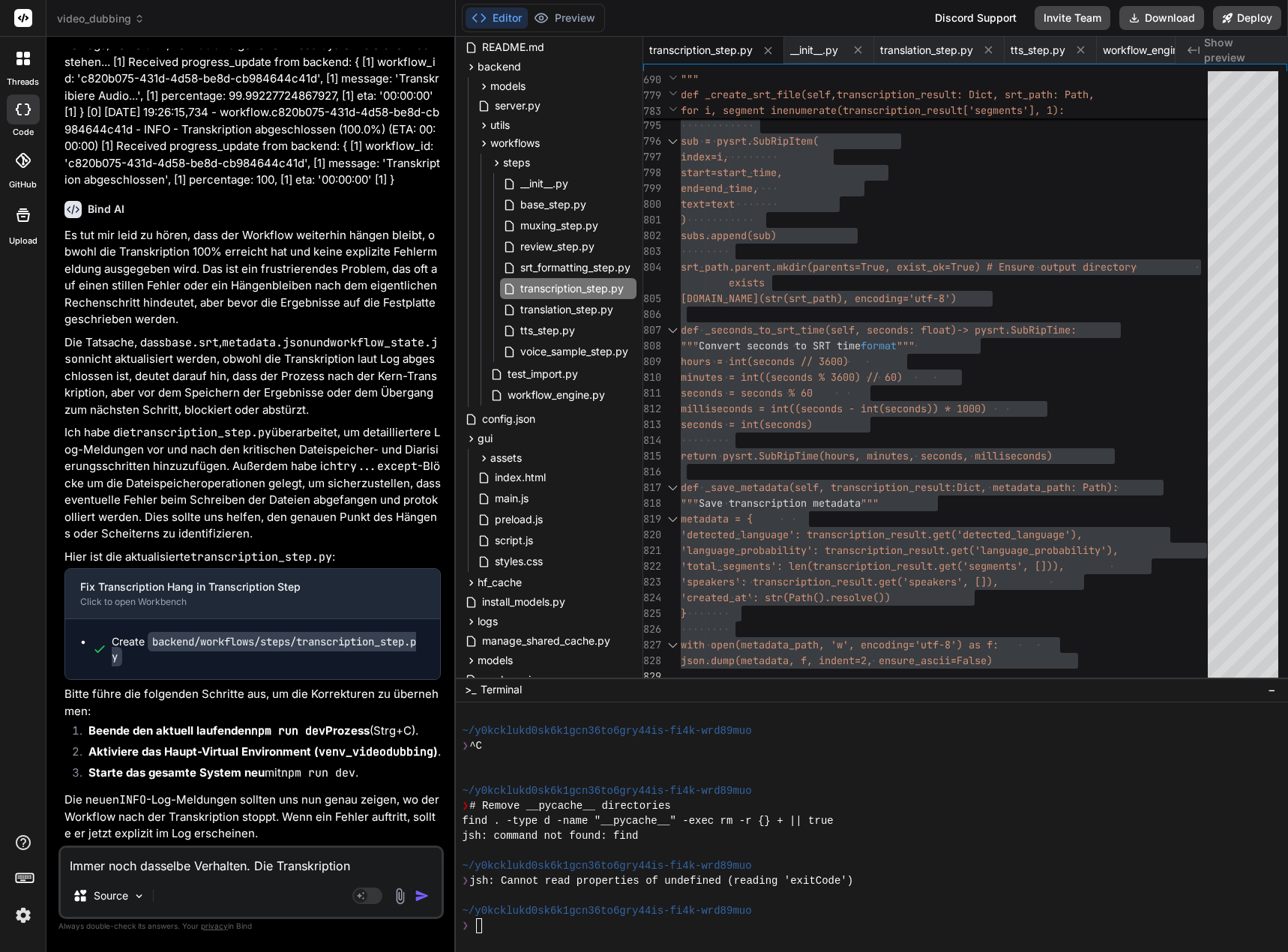
type textarea "Immer noch dasselbe Verhalten. Die Transkription i"
type textarea "x"
type textarea "Immer noch dasselbe Verhalten. Die Transkription is"
type textarea "x"
type textarea "Immer noch dasselbe Verhalten. Die Transkription ist"
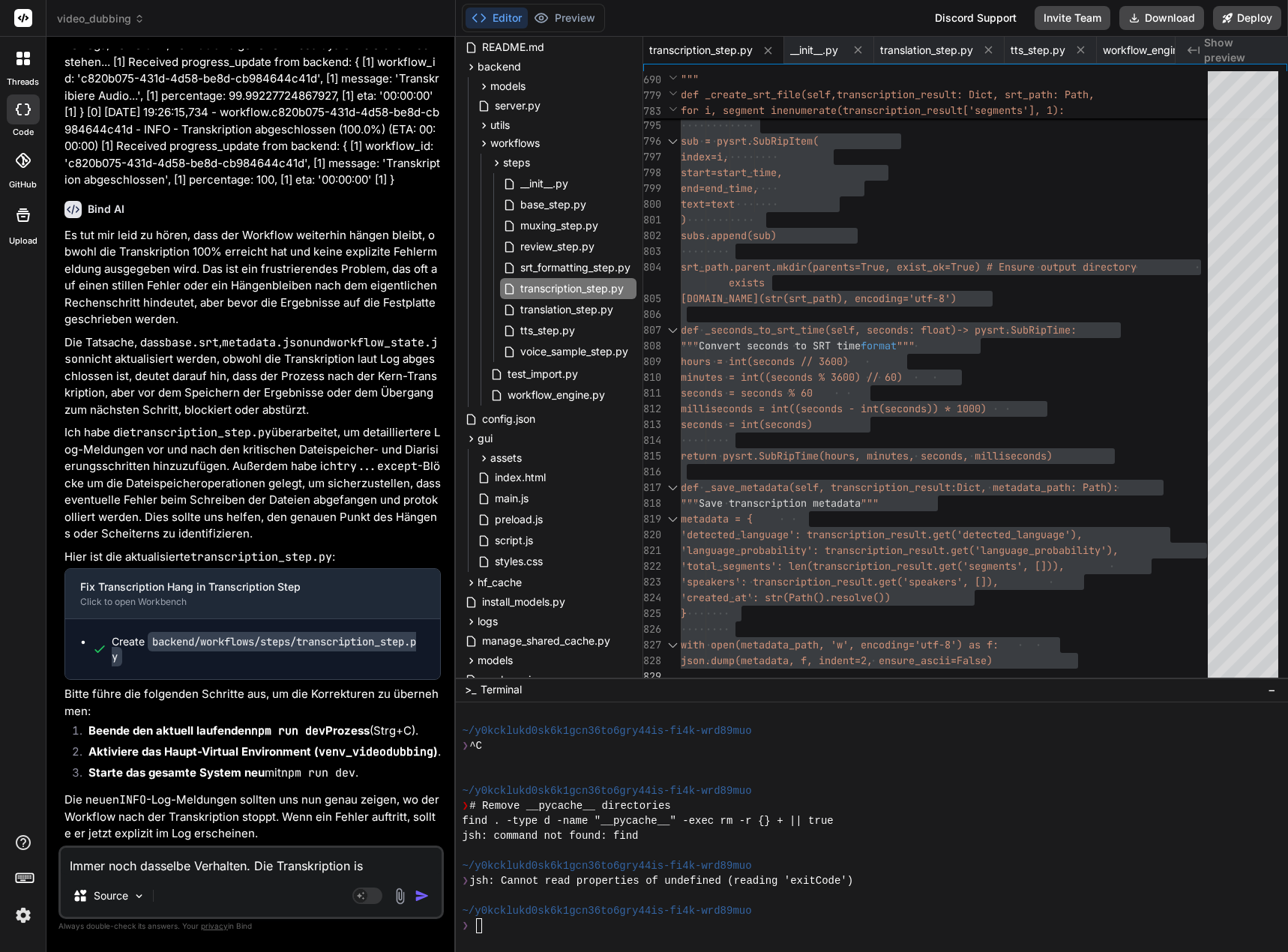
type textarea "x"
type textarea "Immer noch dasselbe Verhalten. Die Transkription ist"
type textarea "x"
type textarea "Immer noch dasselbe Verhalten. Die Transkription ist b"
type textarea "x"
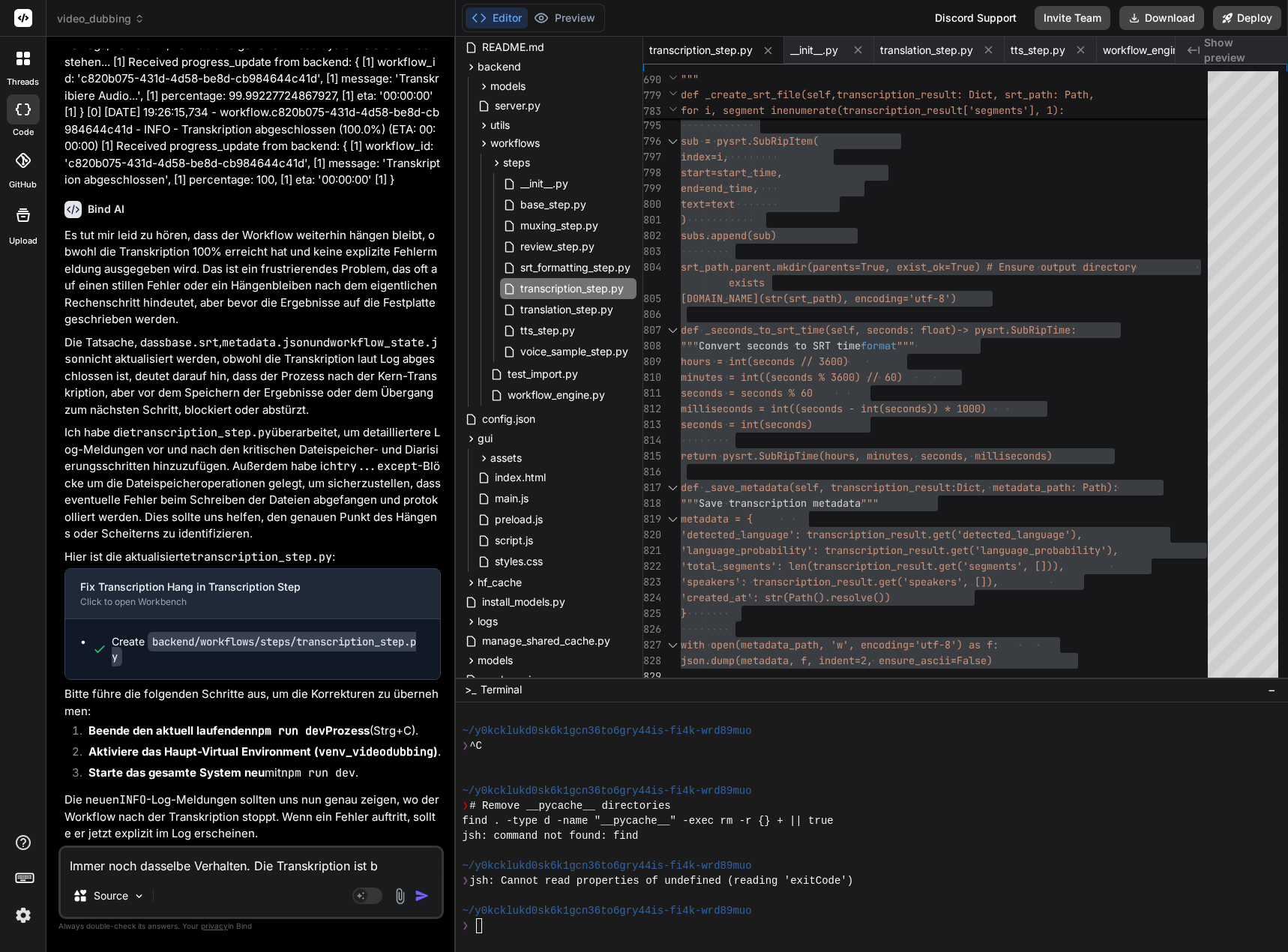
type textarea "Immer noch dasselbe Verhalten. Die Transkription ist be"
type textarea "x"
type textarea "Immer noch dasselbe Verhalten. Die Transkription ist bei"
type textarea "x"
type textarea "Immer noch dasselbe Verhalten. Die Transkription ist bei"
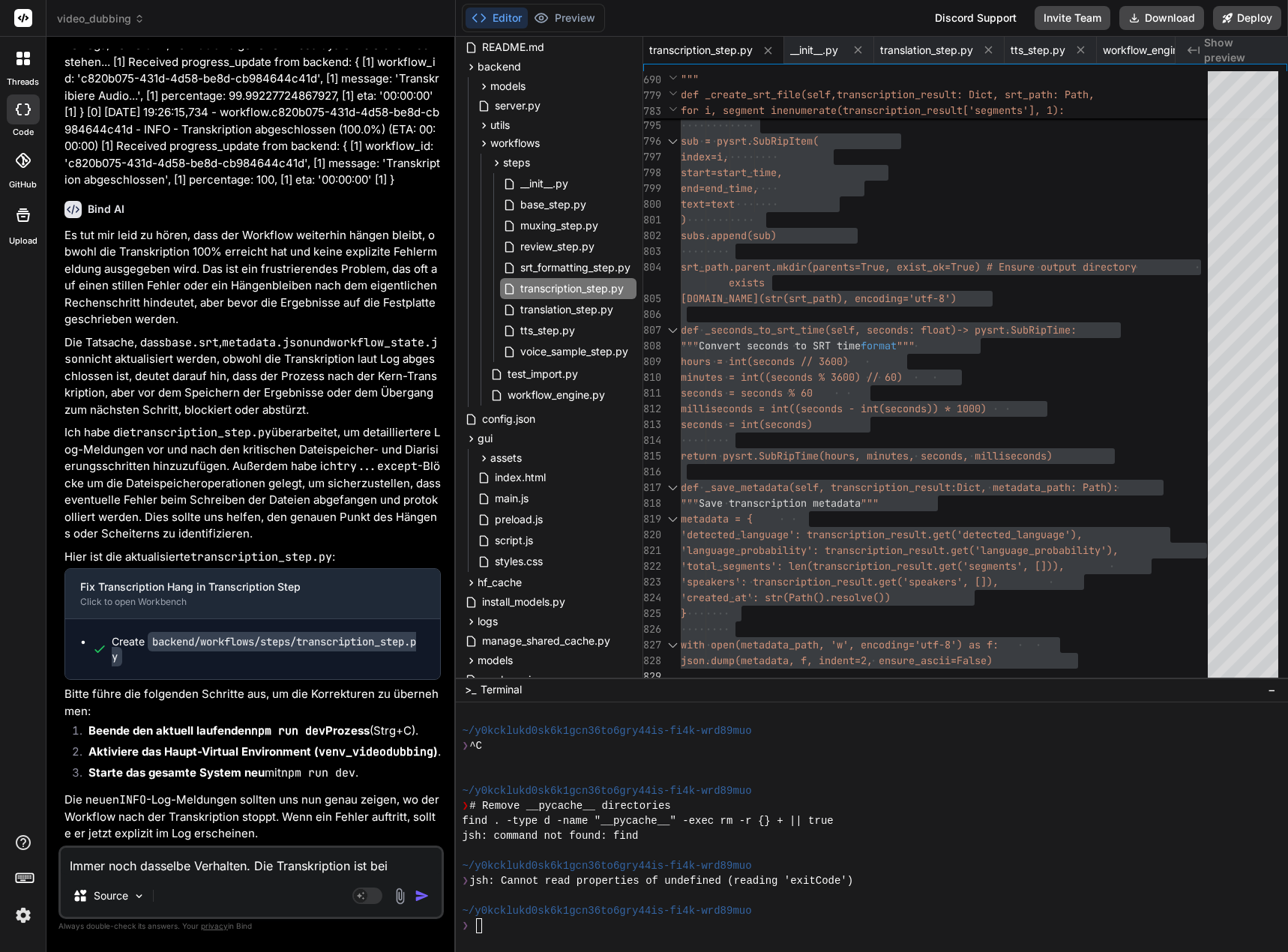
type textarea "x"
type textarea "Immer noch dasselbe Verhalten. Die Transkription ist bei"
type textarea "x"
type textarea "Immer noch dasselbe Verhalten. Die Transkription ist be"
type textarea "x"
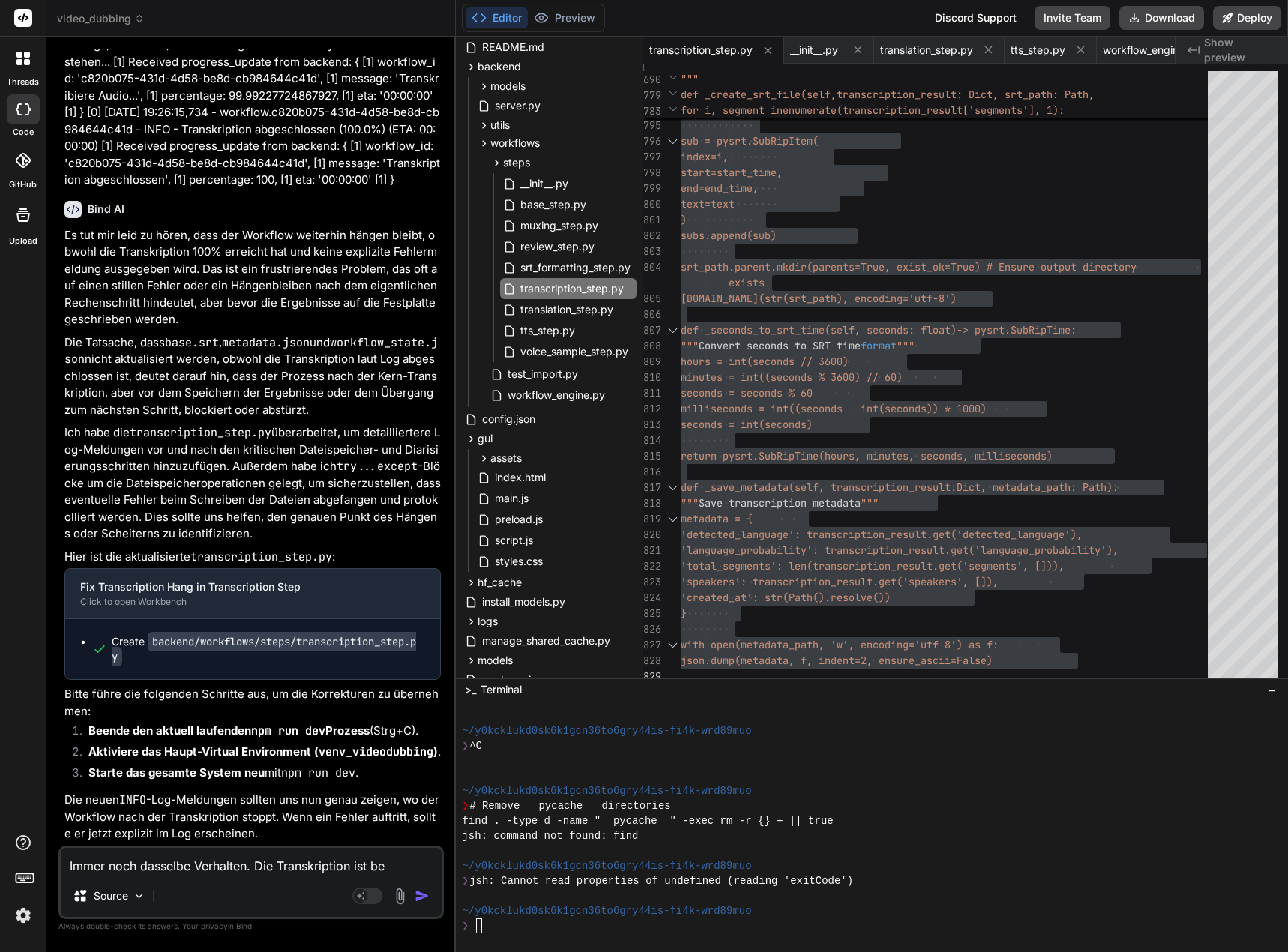
type textarea "Immer noch dasselbe Verhalten. Die Transkription ist b"
type textarea "x"
type textarea "Immer noch dasselbe Verhalten. Die Transkription ist"
type textarea "x"
type textarea "Immer noch dasselbe Verhalten. Die Transkription ist z"
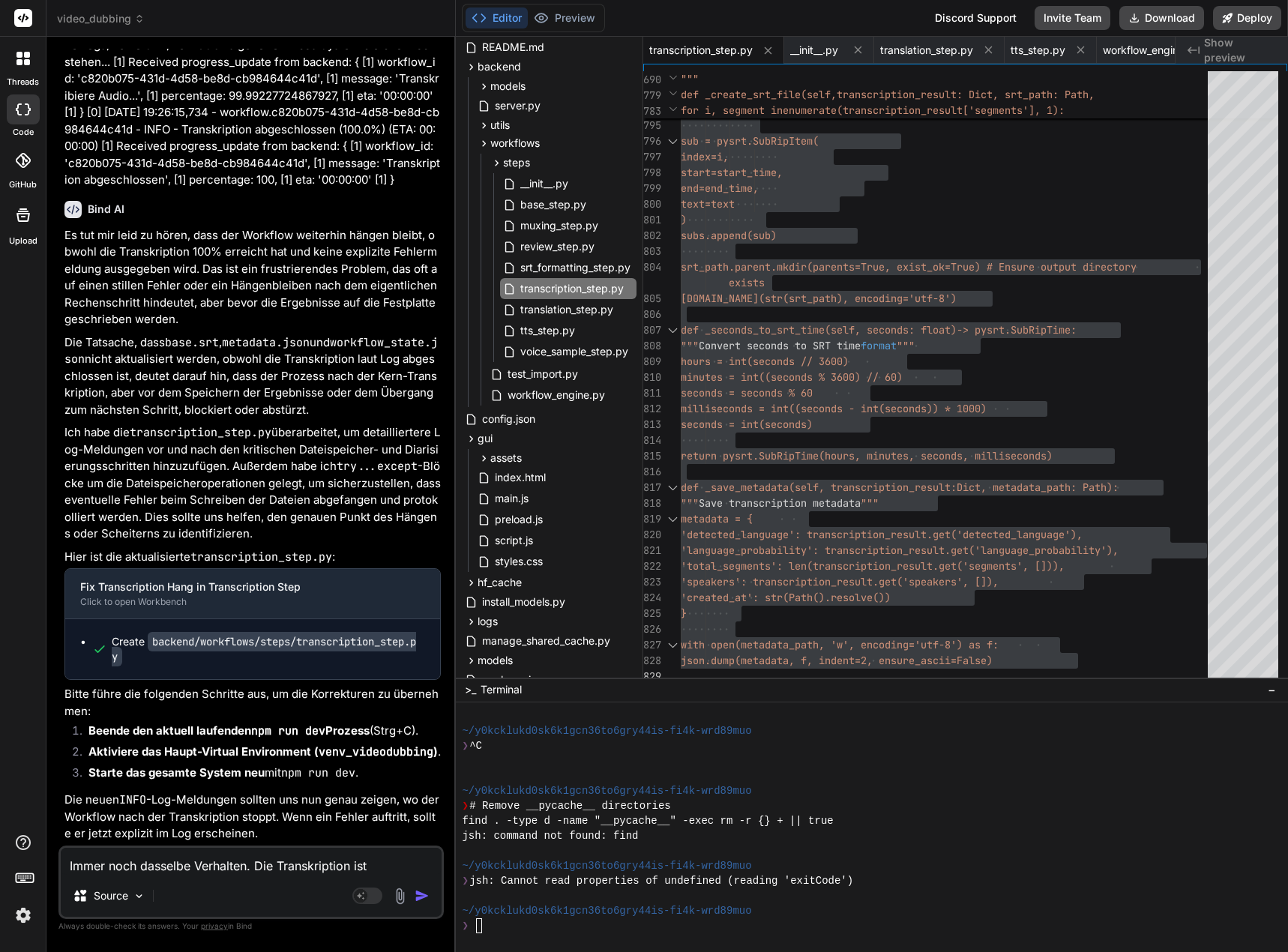
type textarea "x"
type textarea "Immer noch dasselbe Verhalten. Die Transkription ist zu"
type textarea "x"
type textarea "Immer noch dasselbe Verhalten. Die Transkription ist zu"
type textarea "x"
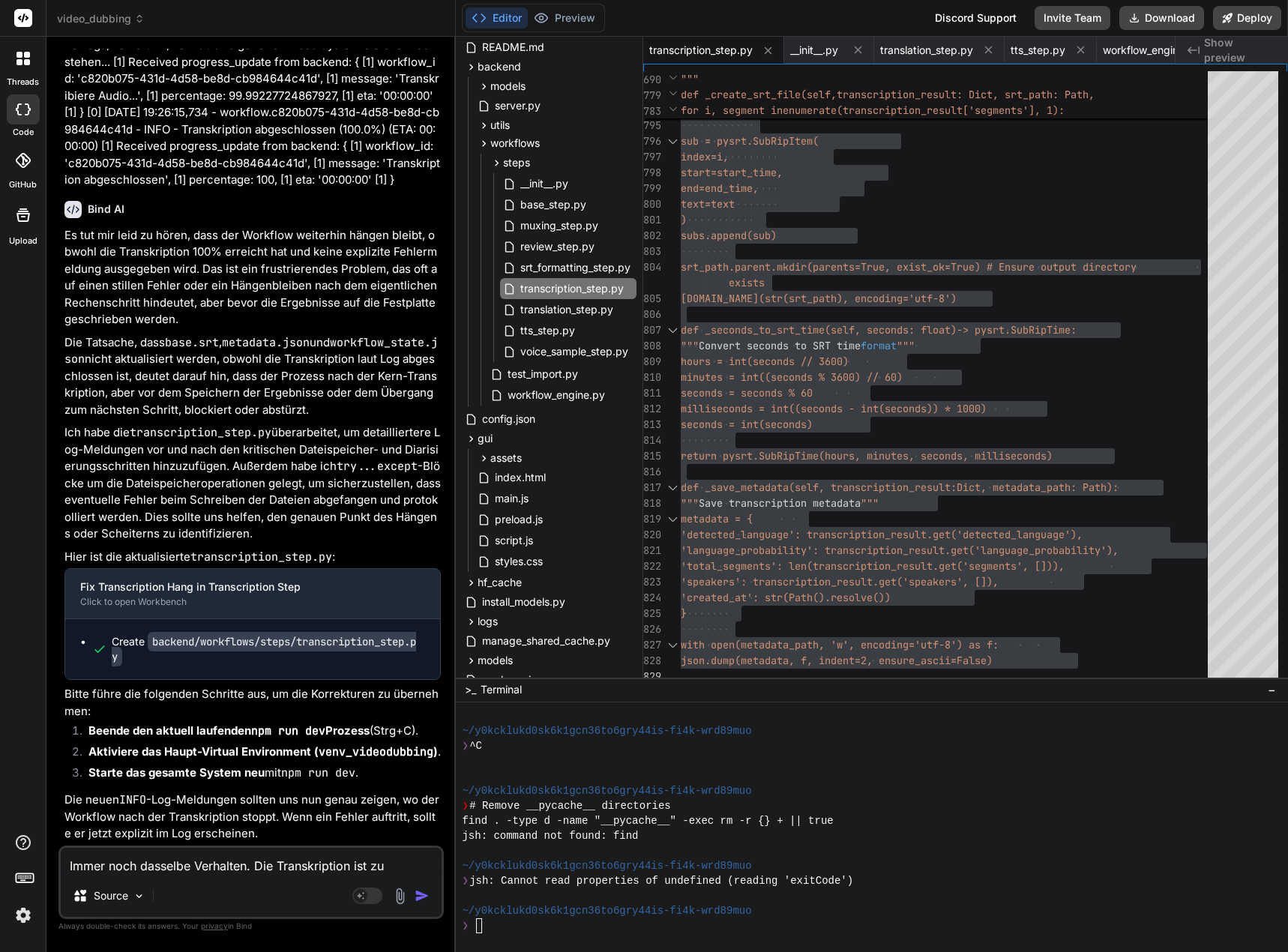
type textarea "Immer noch dasselbe Verhalten. Die Transkription ist zu 1"
type textarea "x"
type textarea "Immer noch dasselbe Verhalten. Die Transkription ist zu 10"
type textarea "x"
type textarea "Immer noch dasselbe Verhalten. Die Transkription ist zu 100"
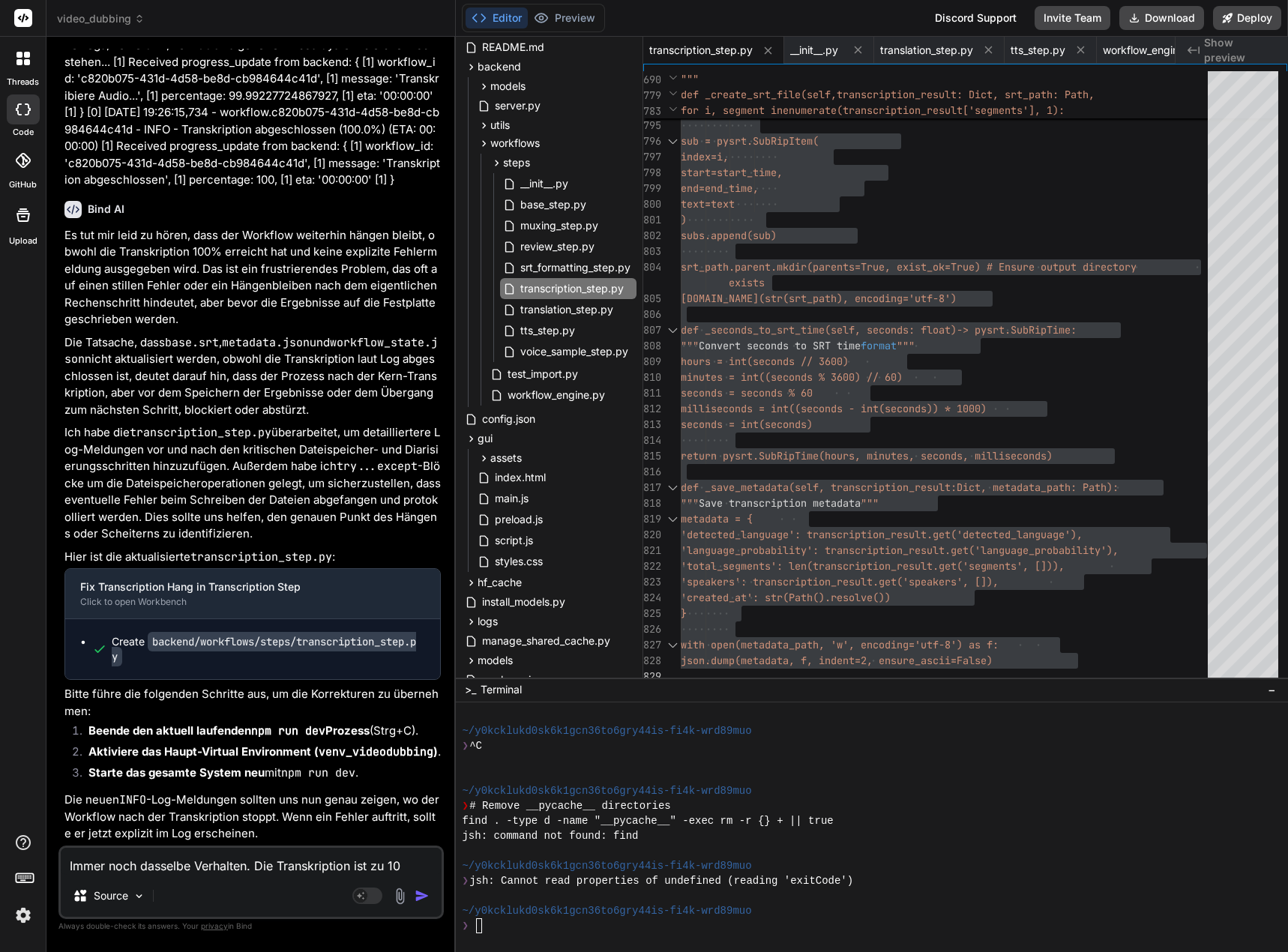
type textarea "x"
type textarea "Immer noch dasselbe Verhalten. Die Transkription ist zu 100%"
type textarea "x"
type textarea "Immer noch dasselbe Verhalten. Die Transkription ist zu 100%"
type textarea "x"
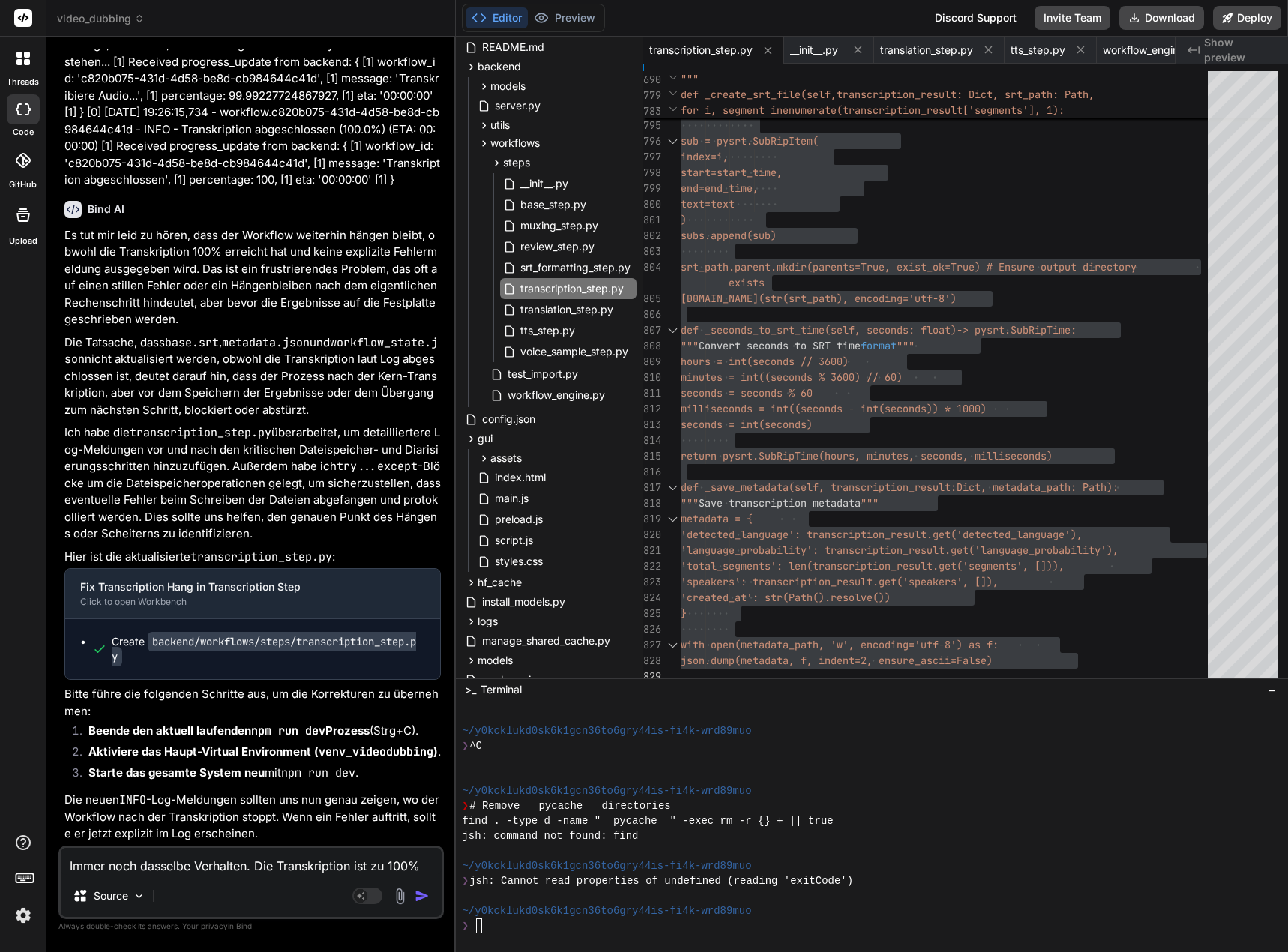
type textarea "Immer noch dasselbe Verhalten. Die Transkription ist zu 100% b"
type textarea "x"
type textarea "Immer noch dasselbe Verhalten. Die Transkription ist zu 100% be"
type textarea "x"
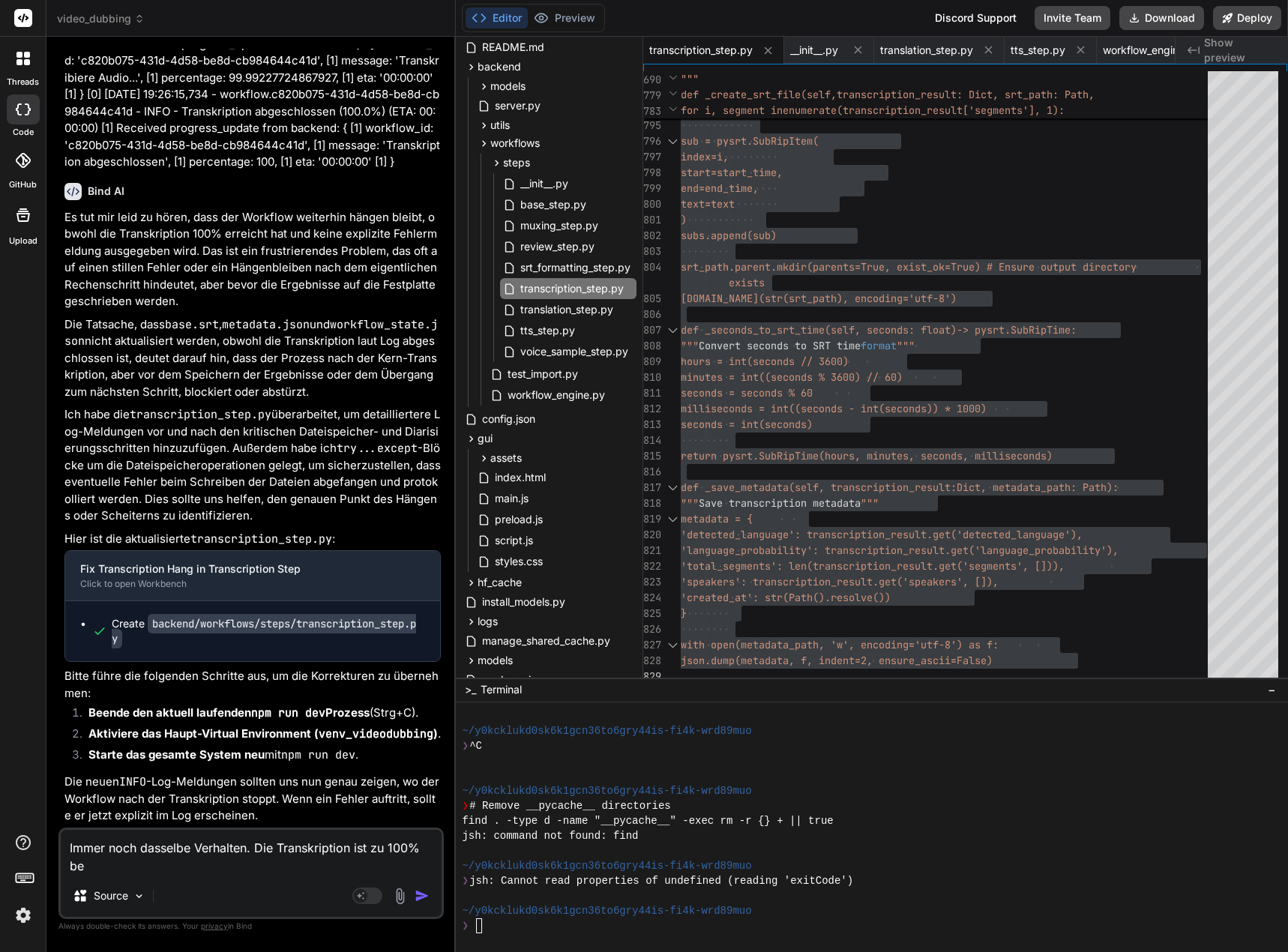
type textarea "Immer noch dasselbe Verhalten. Die Transkription ist zu 100% bee"
type textarea "x"
type textarea "Immer noch dasselbe Verhalten. Die Transkription ist zu 100% been"
type textarea "x"
type textarea "Immer noch dasselbe Verhalten. Die Transkription ist zu 100% beend"
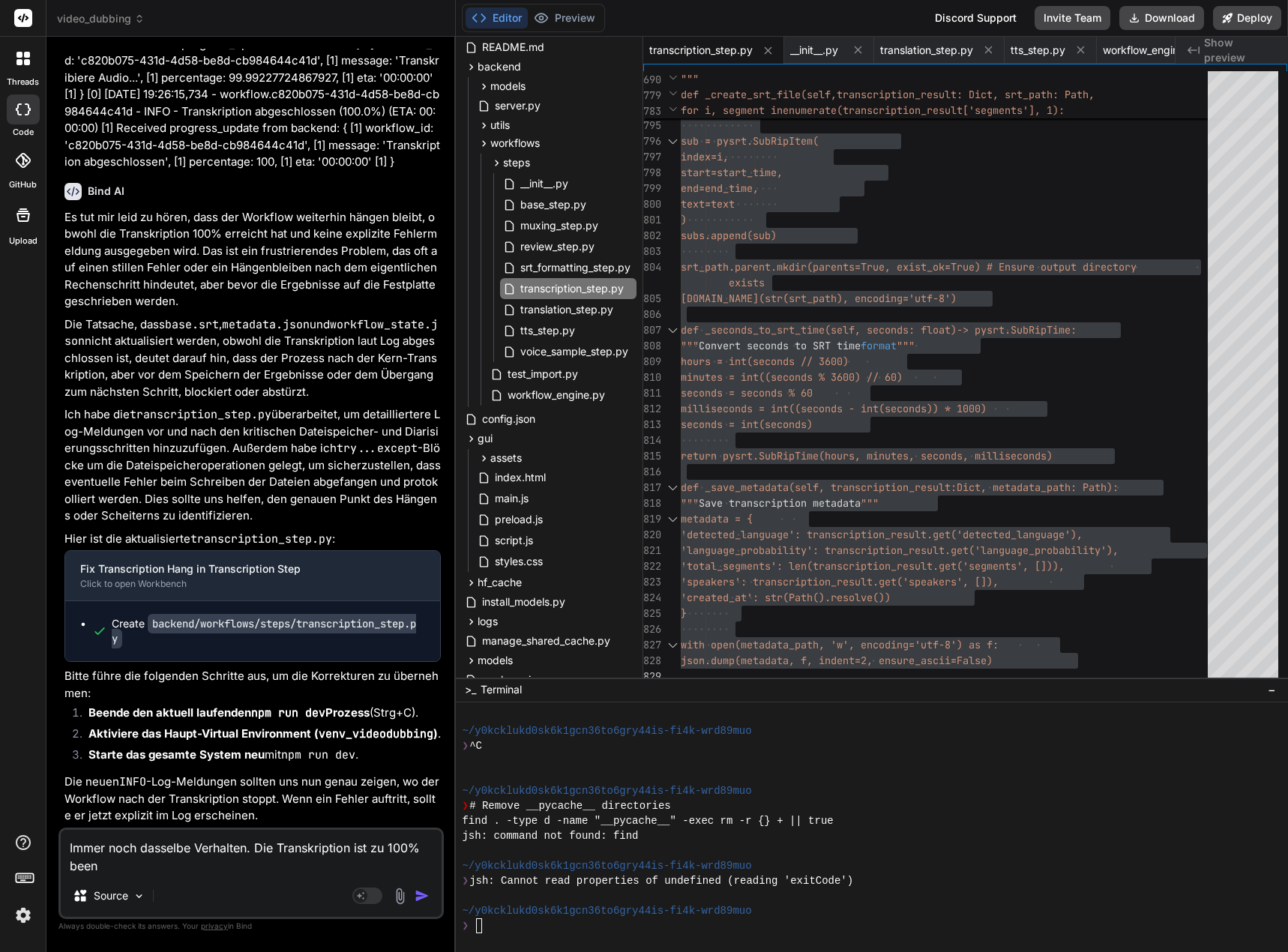
type textarea "x"
type textarea "Immer noch dasselbe Verhalten. Die Transkription ist zu 100% beende"
type textarea "x"
type textarea "Immer noch dasselbe Verhalten. Die Transkription ist zu 100% beendet"
type textarea "x"
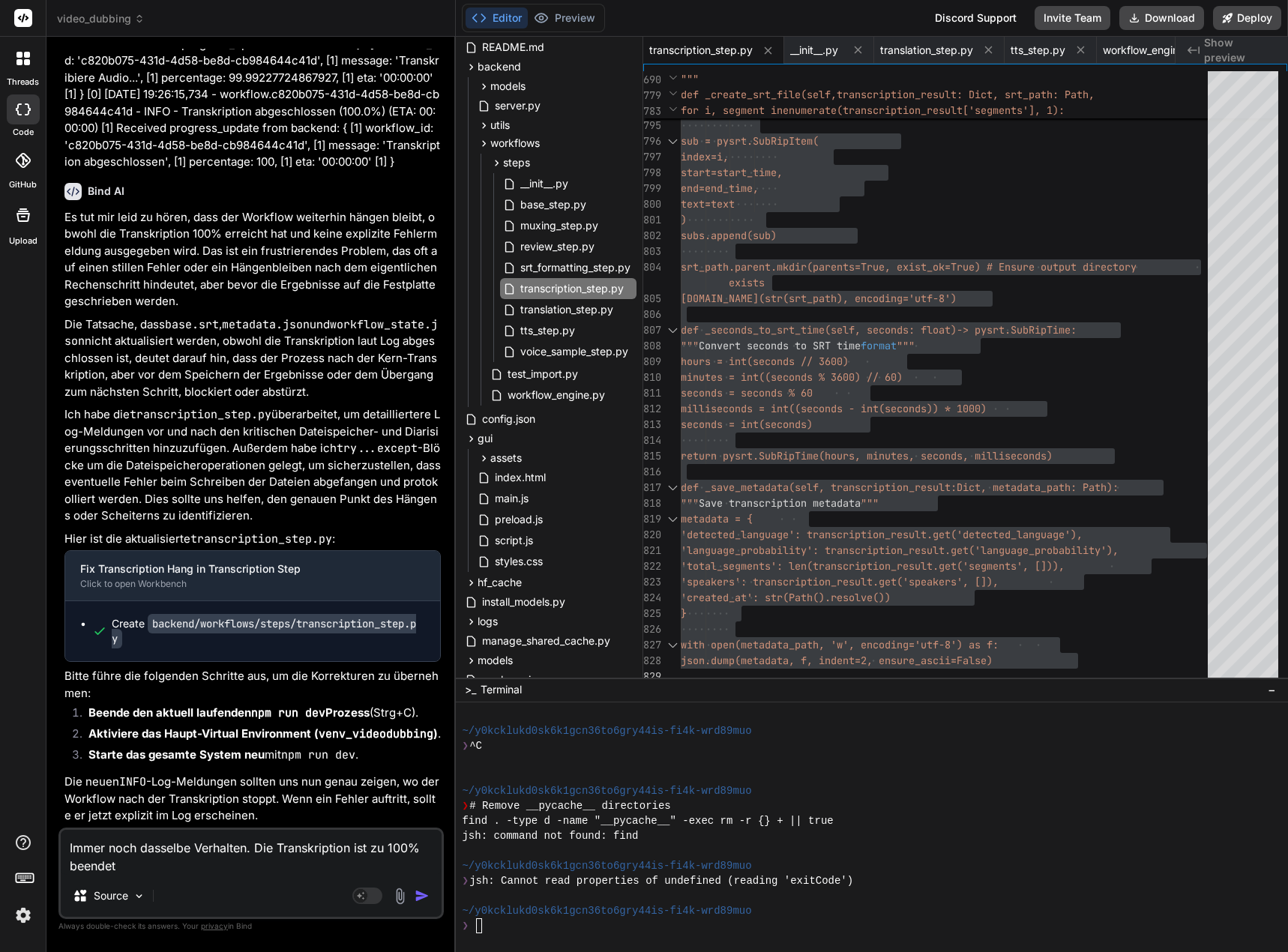
type textarea "Immer noch dasselbe Verhalten. Die Transkription ist zu 100% beendet,"
type textarea "x"
type textarea "Immer noch dasselbe Verhalten. Die Transkription ist zu 100% beendet,"
type textarea "x"
type textarea "Immer noch dasselbe Verhalten. Die Transkription ist zu 100% beendet, a"
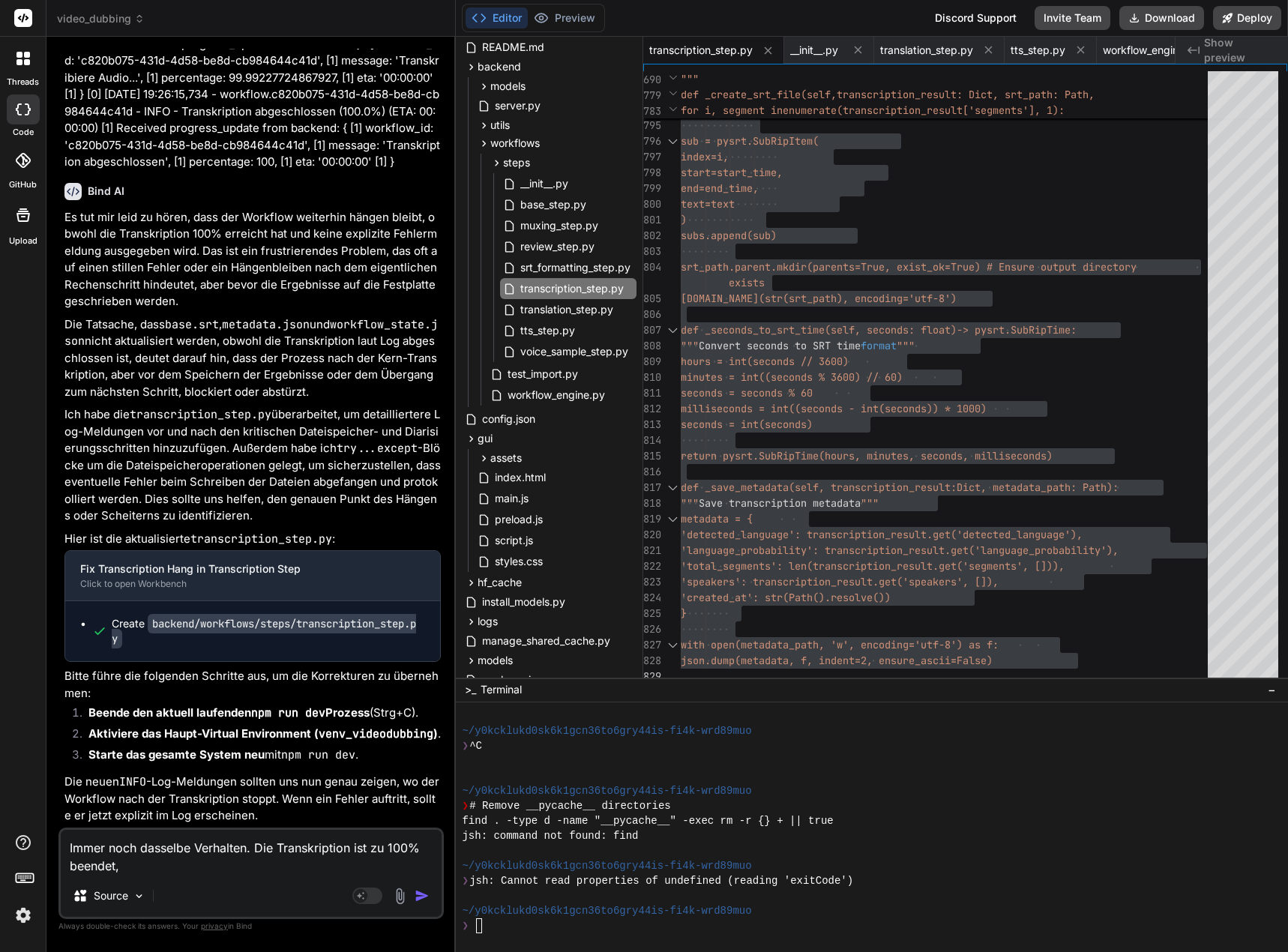
type textarea "x"
type textarea "Immer noch dasselbe Verhalten. Die Transkription ist zu 100% beendet, ab"
type textarea "x"
type textarea "Immer noch dasselbe Verhalten. Die Transkription ist zu 100% beendet, abe"
type textarea "x"
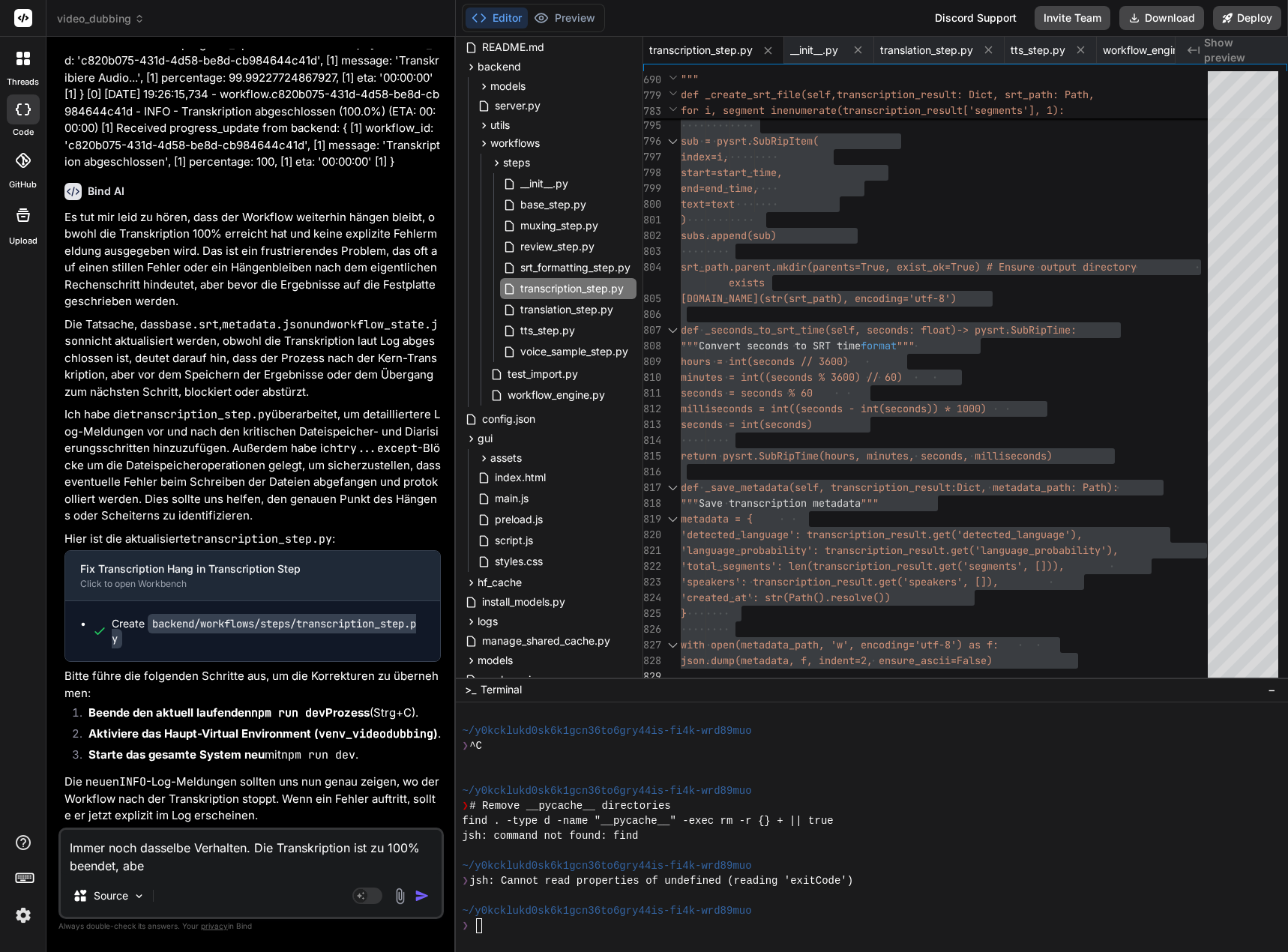
type textarea "Immer noch dasselbe Verhalten. Die Transkription ist zu 100% beendet, aber"
type textarea "x"
type textarea "Immer noch dasselbe Verhalten. Die Transkription ist zu 100% beendet, aber"
type textarea "x"
type textarea "Immer noch dasselbe Verhalten. Die Transkription ist zu 100% beendet, aber e"
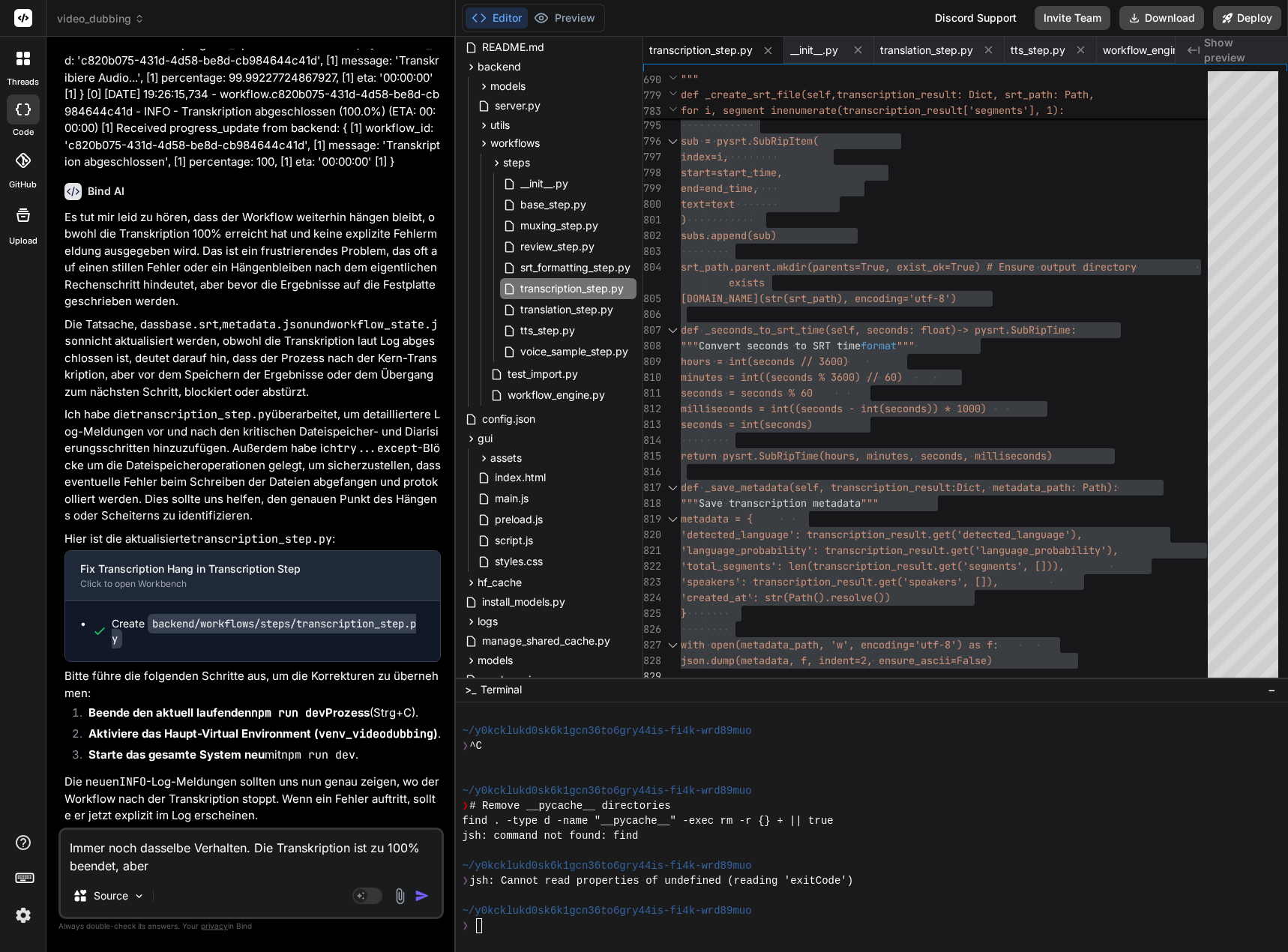
type textarea "x"
type textarea "Immer noch dasselbe Verhalten. Die Transkription ist zu 100% beendet, aber es"
type textarea "x"
type textarea "Immer noch dasselbe Verhalten. Die Transkription ist zu 100% beendet, aber es"
type textarea "x"
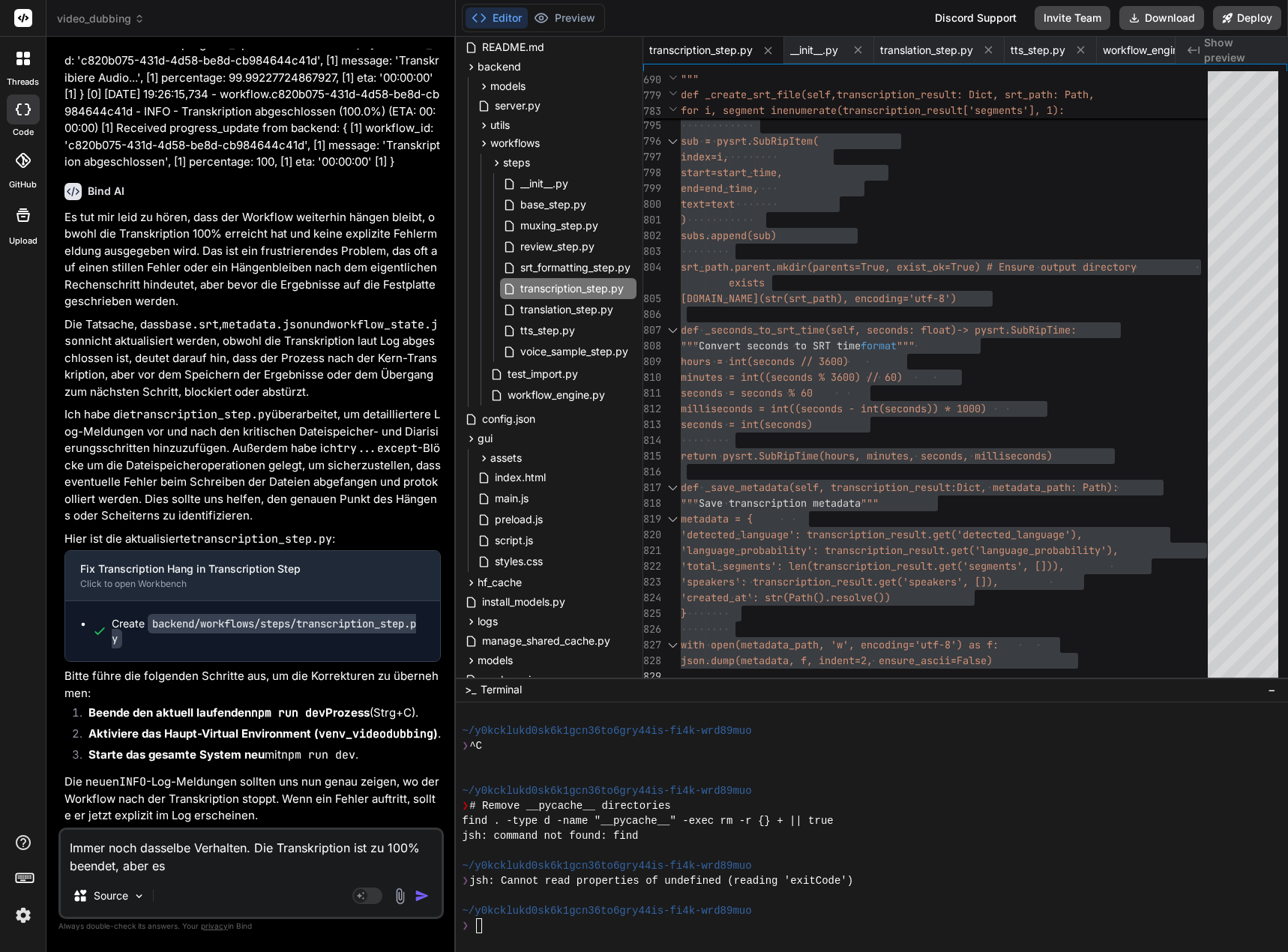
type textarea "Immer noch dasselbe Verhalten. Die Transkription ist zu 100% beendet, aber es w"
type textarea "x"
type textarea "Immer noch dasselbe Verhalten. Die Transkription ist zu 100% beendet, aber es we"
type textarea "x"
type textarea "Immer noch dasselbe Verhalten. Die Transkription ist zu 100% beendet, aber es w…"
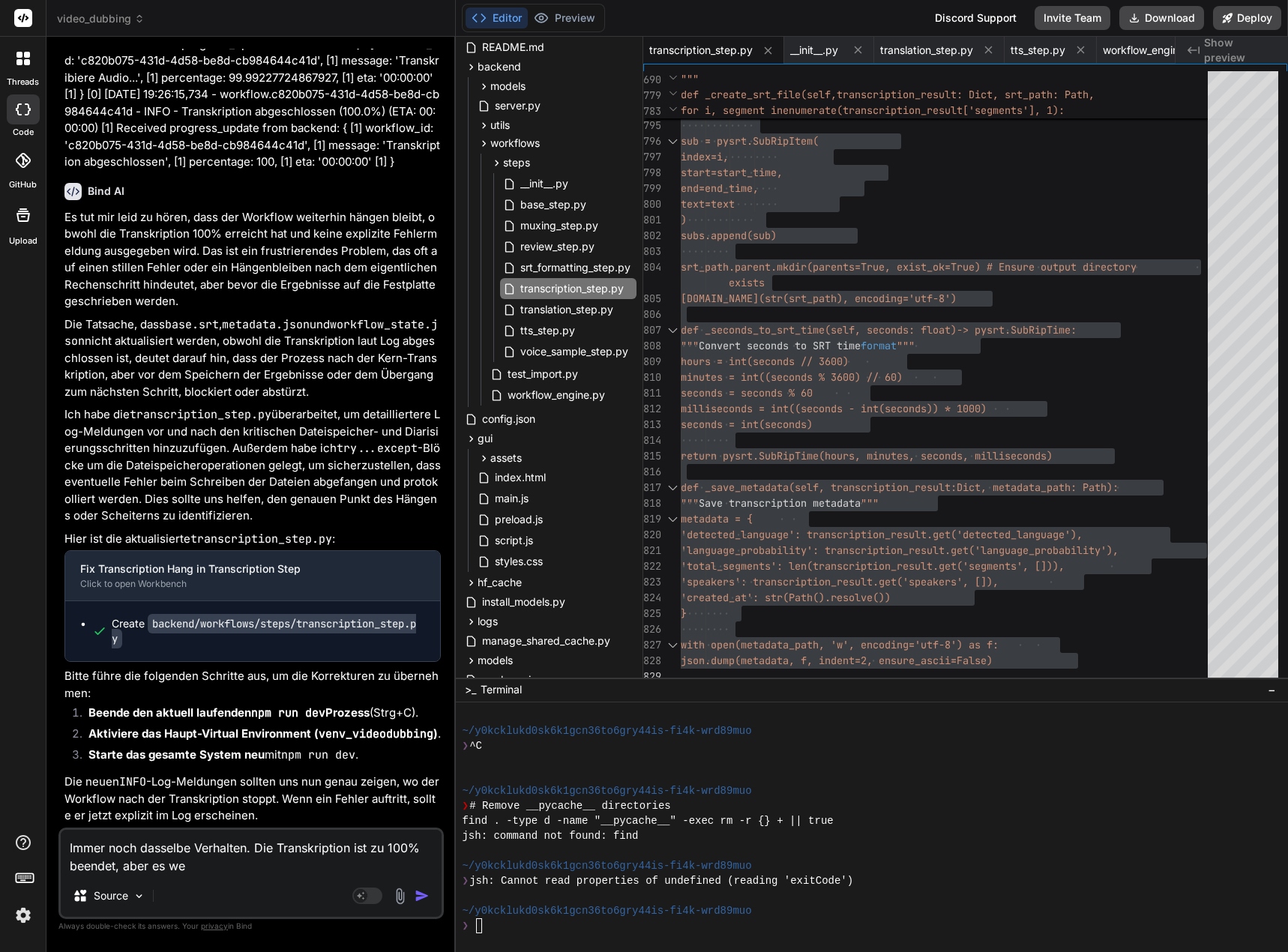
type textarea "x"
type textarea "Immer noch dasselbe Verhalten. Die Transkription ist zu 100% beendet, aber es w…"
type textarea "x"
type textarea "Immer noch dasselbe Verhalten. Die Transkription ist zu 100% beendet, aber es w…"
type textarea "x"
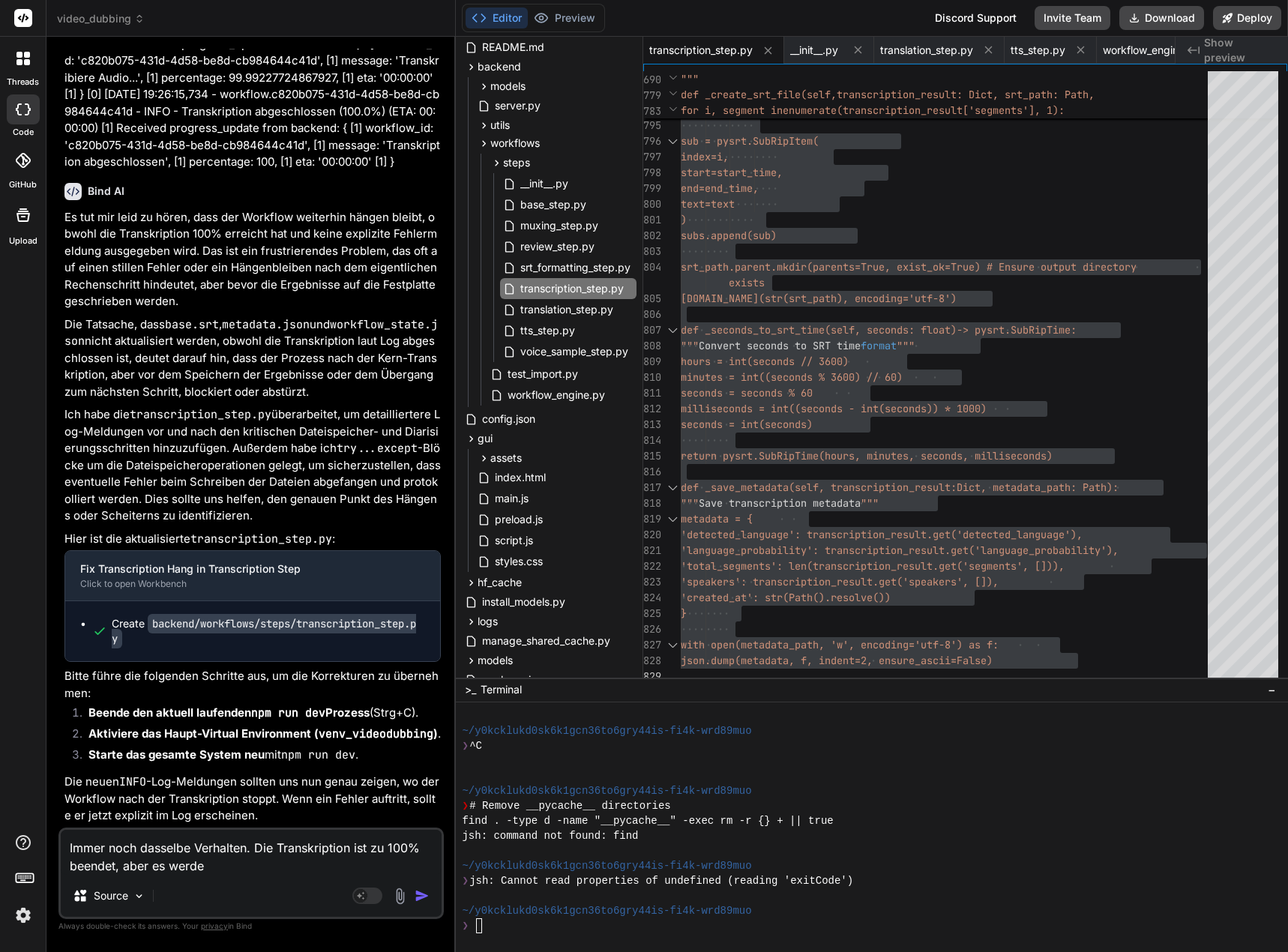
type textarea "Immer noch dasselbe Verhalten. Die Transkription ist zu 100% beendet, aber es w…"
type textarea "x"
type textarea "Immer noch dasselbe Verhalten. Die Transkription ist zu 100% beendet, aber es w…"
type textarea "x"
type textarea "Immer noch dasselbe Verhalten. Die Transkription ist zu 100% beendet, aber es w…"
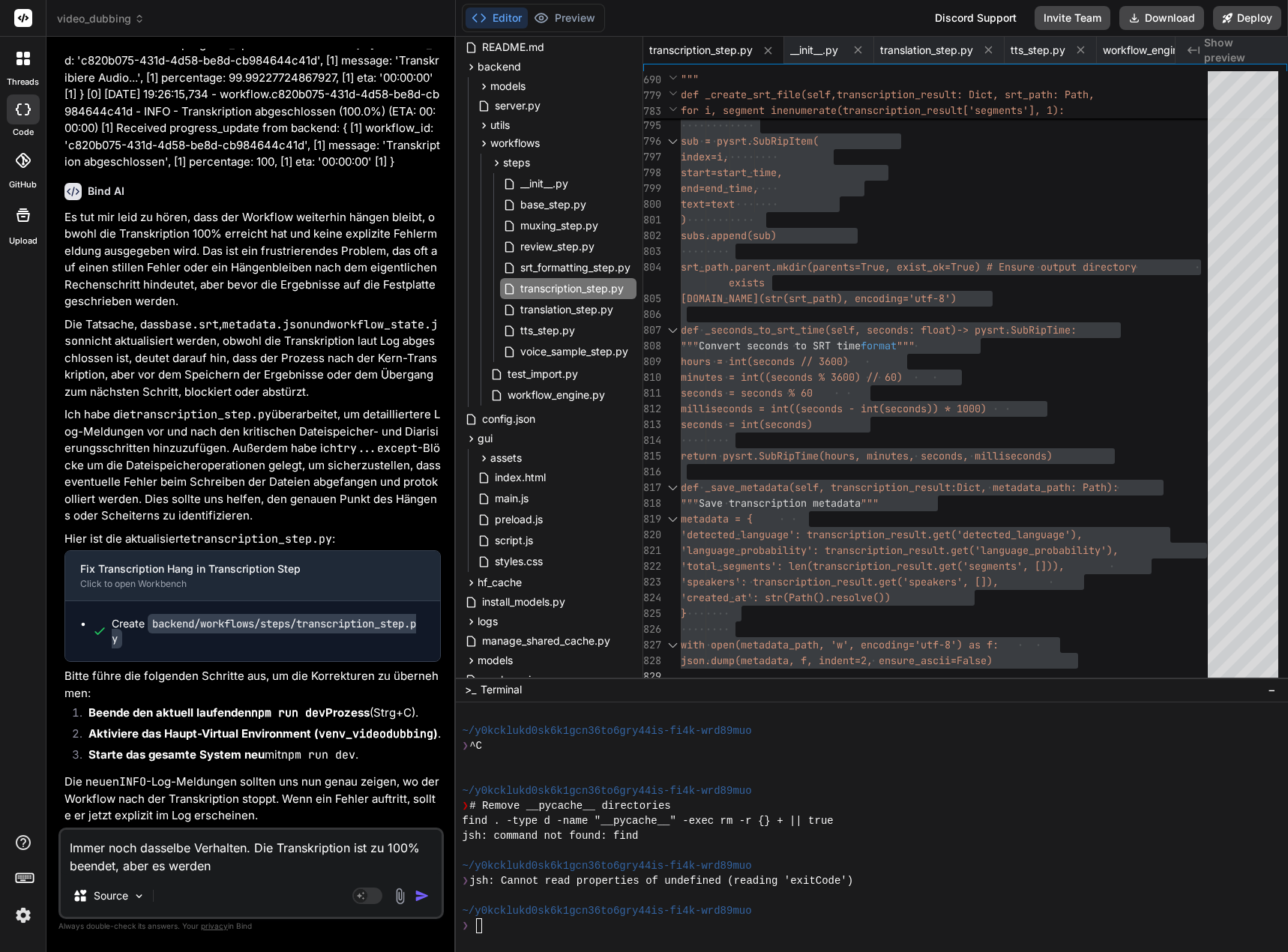
type textarea "x"
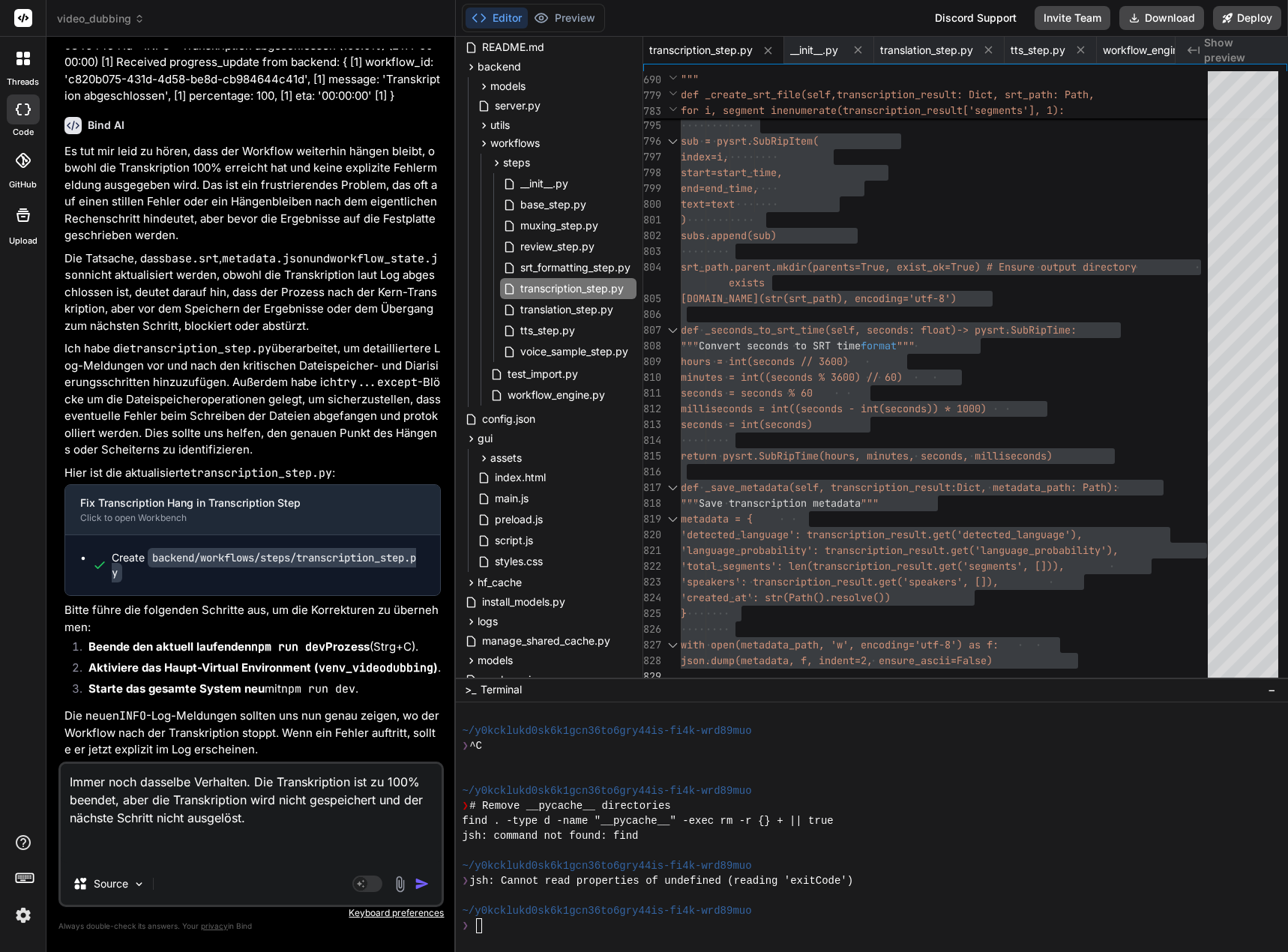
paste textarea "[0] [DATE] 21:11:31,681 - workflow.60c45443-daef-4386-b24b-b3ad063863b3 - INFO …"
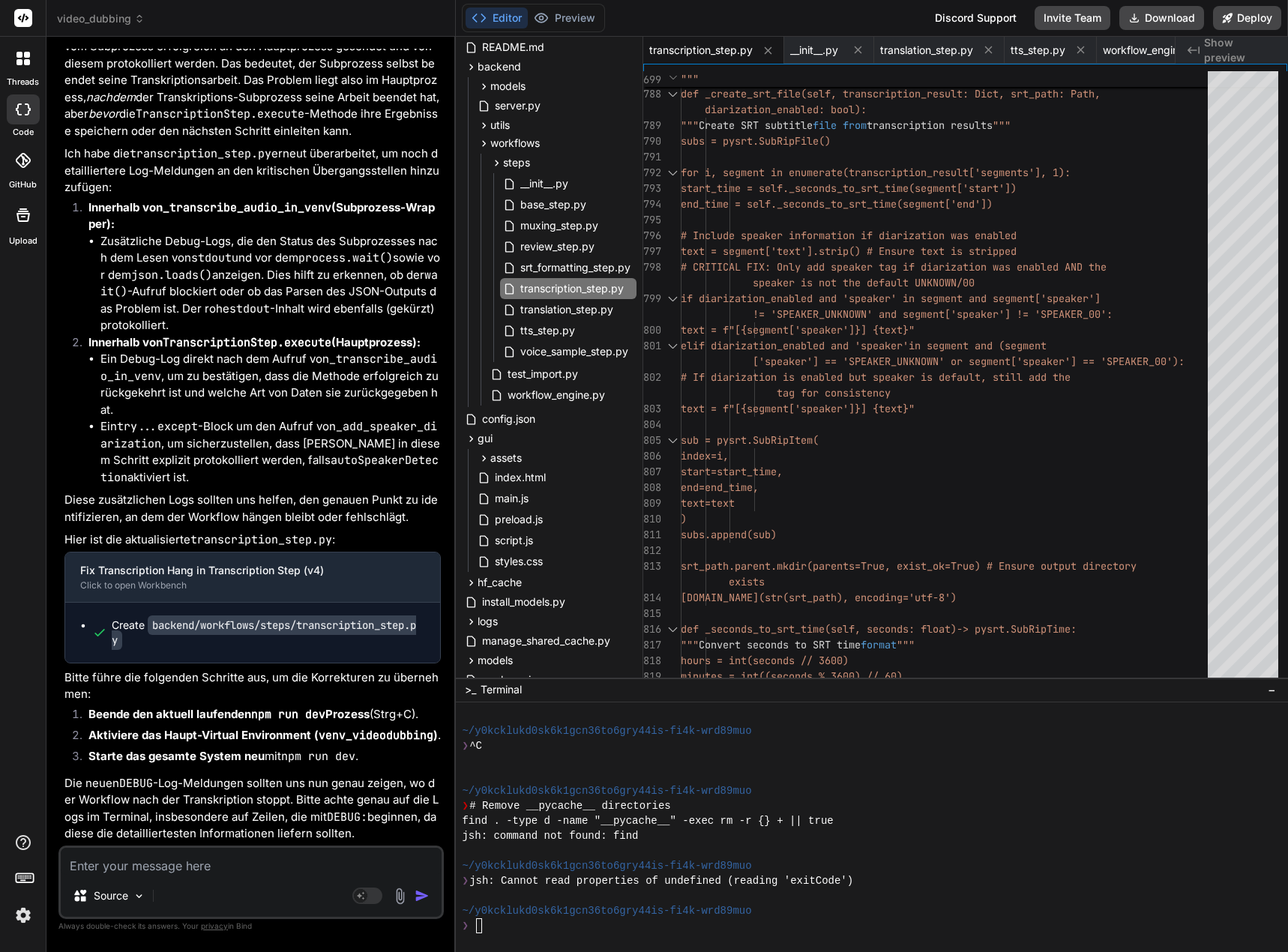
scroll to position [65069, 0]
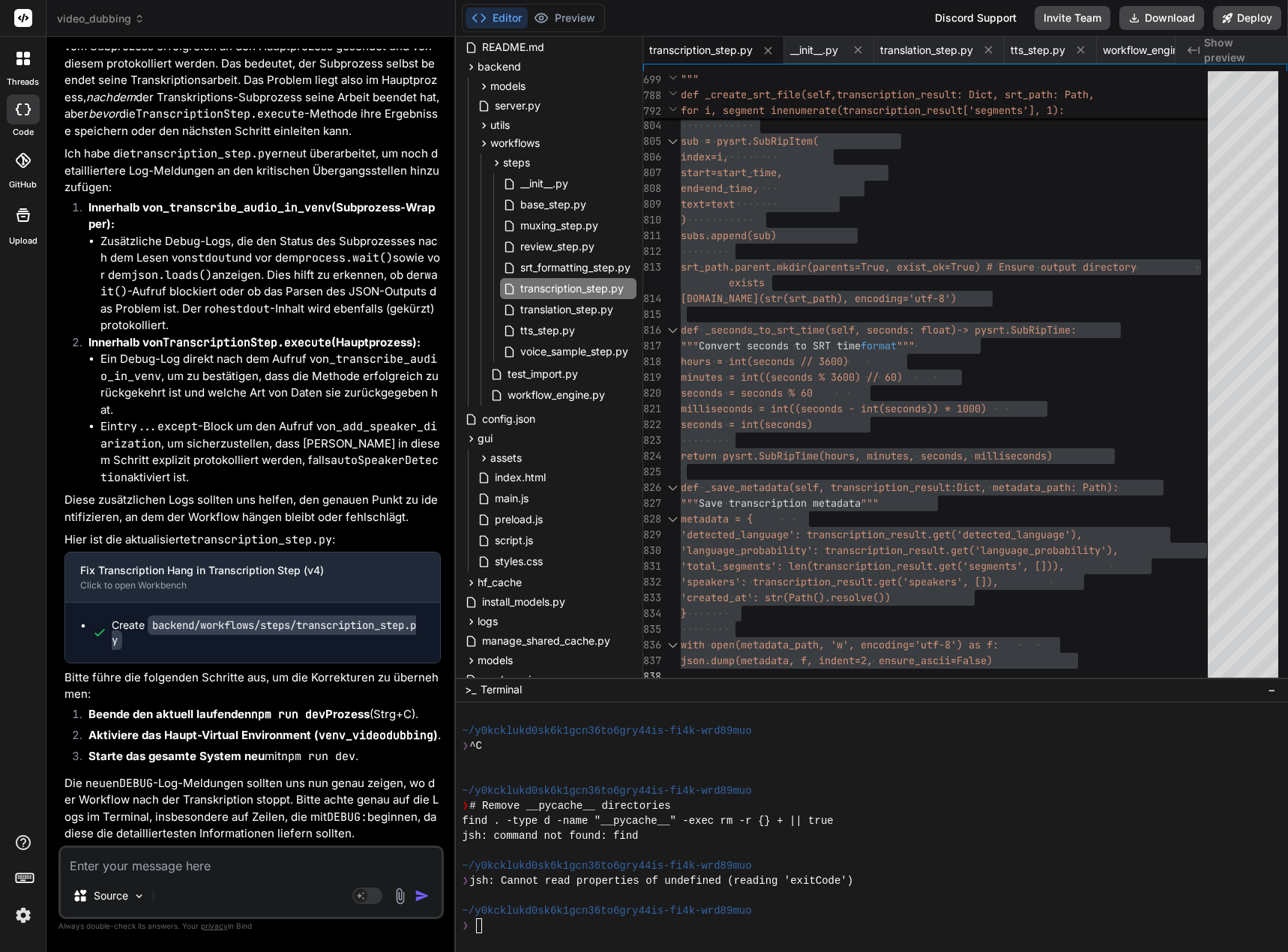
click at [387, 787] on p "Die neuen DEBUG -Log-Meldungen sollten uns nun genau zeigen, wo der Workflow na…" at bounding box center [253, 808] width 376 height 67
